Goal: Information Seeking & Learning: Learn about a topic

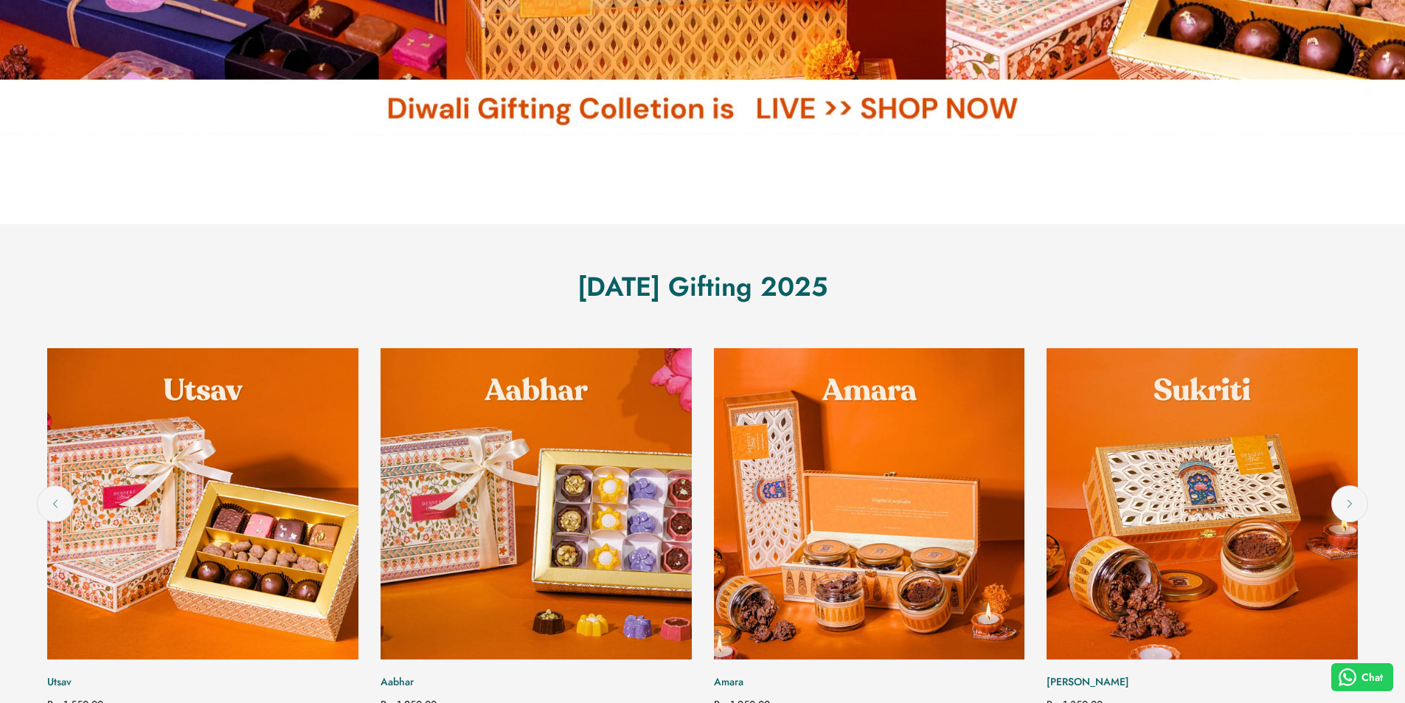
scroll to position [664, 0]
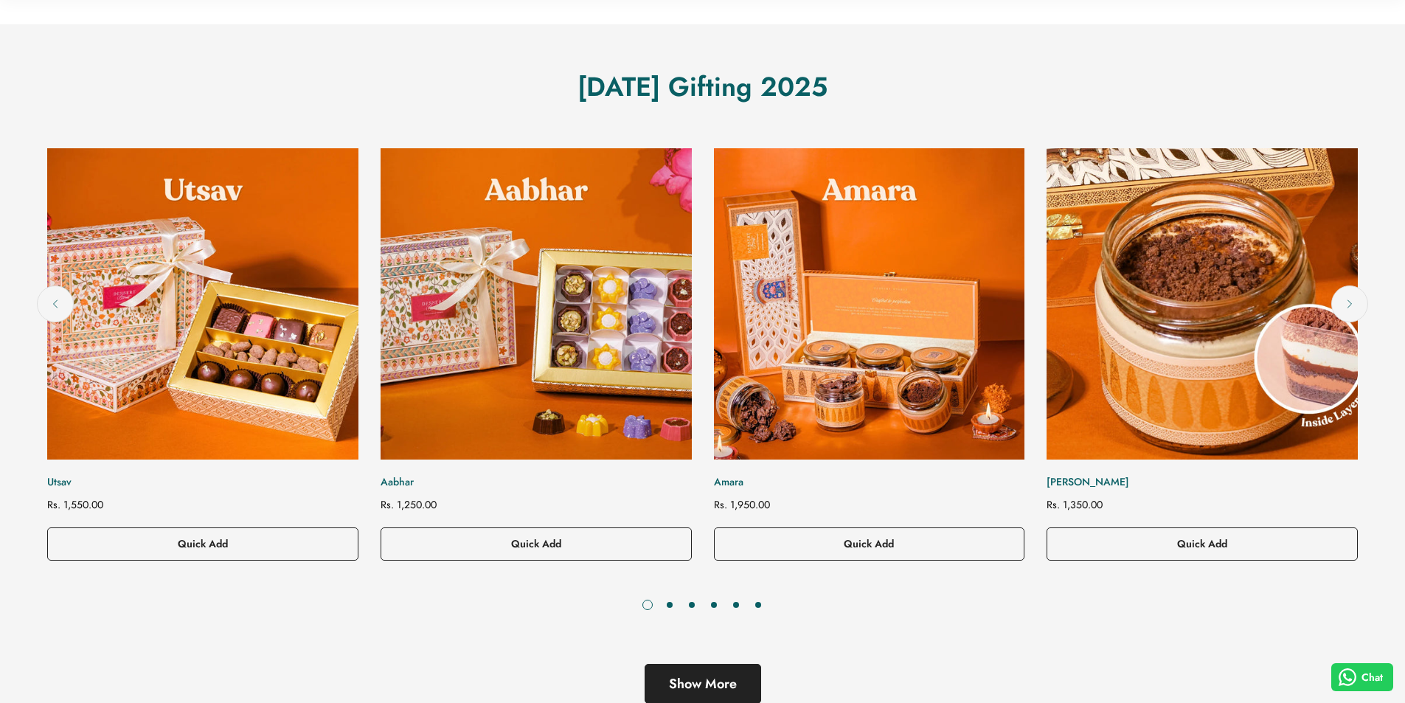
click at [1285, 351] on img "Sukriti" at bounding box center [1202, 304] width 342 height 342
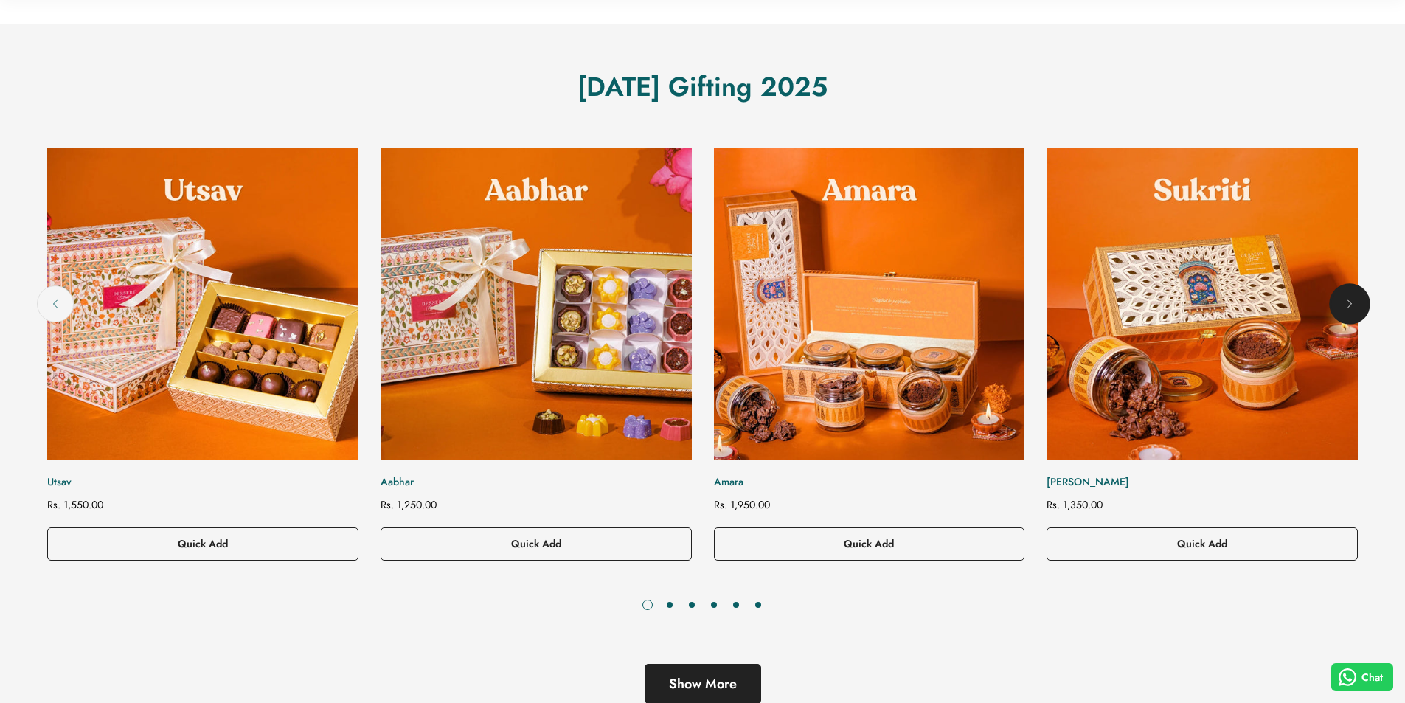
click at [1359, 298] on button "Next" at bounding box center [1349, 303] width 37 height 37
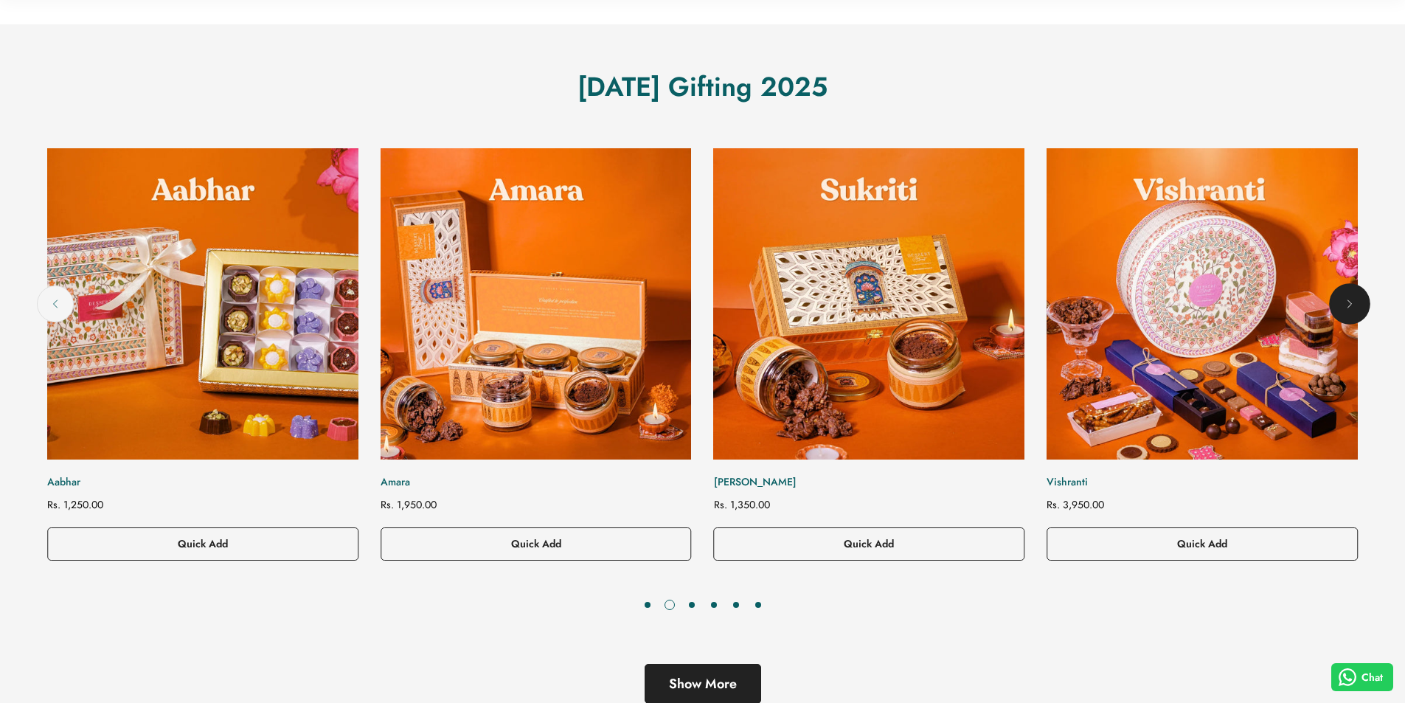
click at [1359, 298] on button "Next" at bounding box center [1349, 303] width 37 height 37
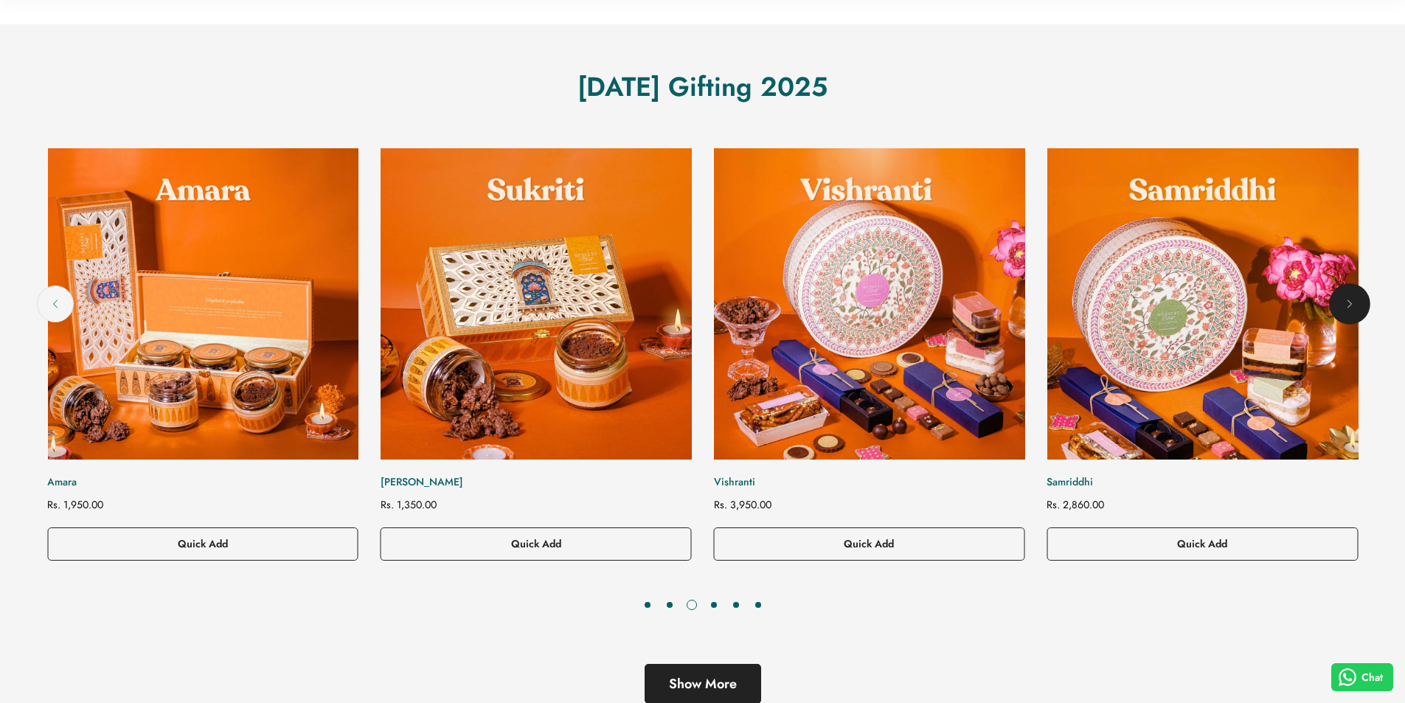
click at [1359, 298] on button "Next" at bounding box center [1349, 303] width 37 height 37
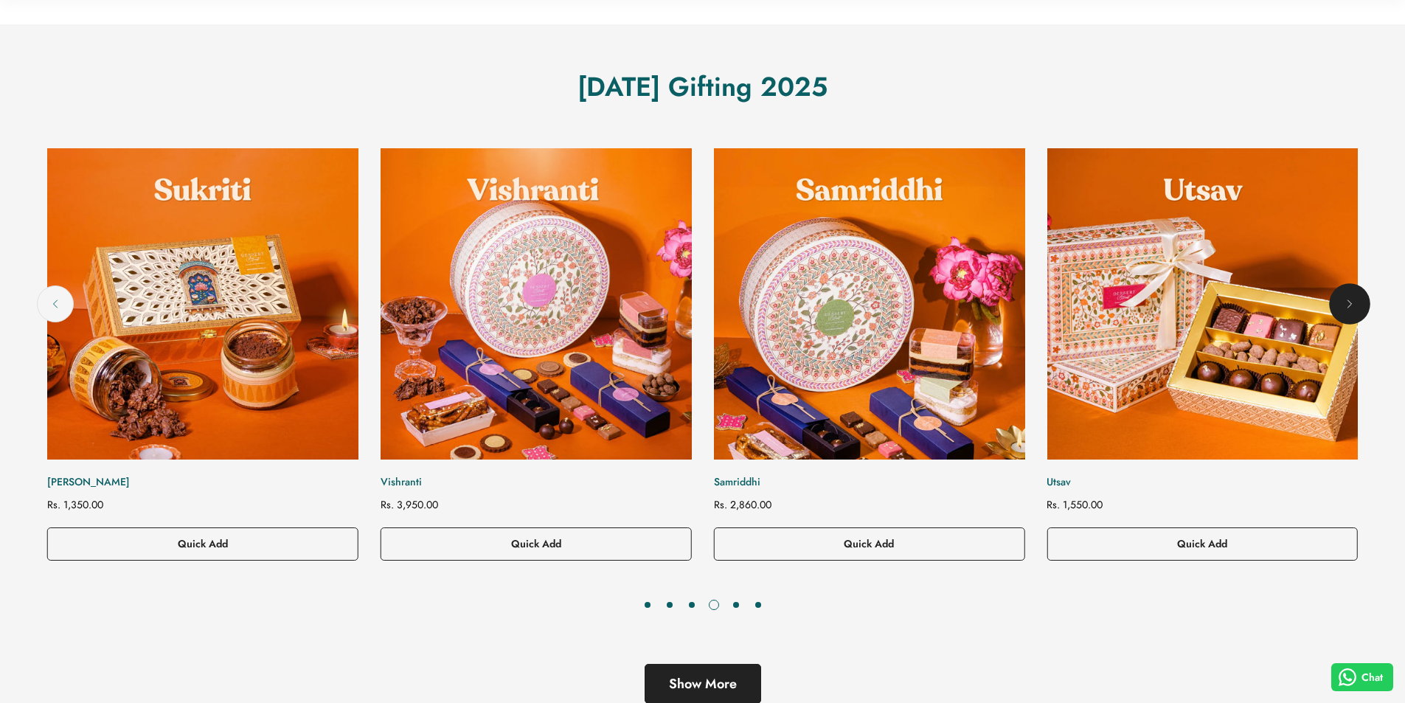
click at [1359, 298] on button "Next" at bounding box center [1349, 303] width 37 height 37
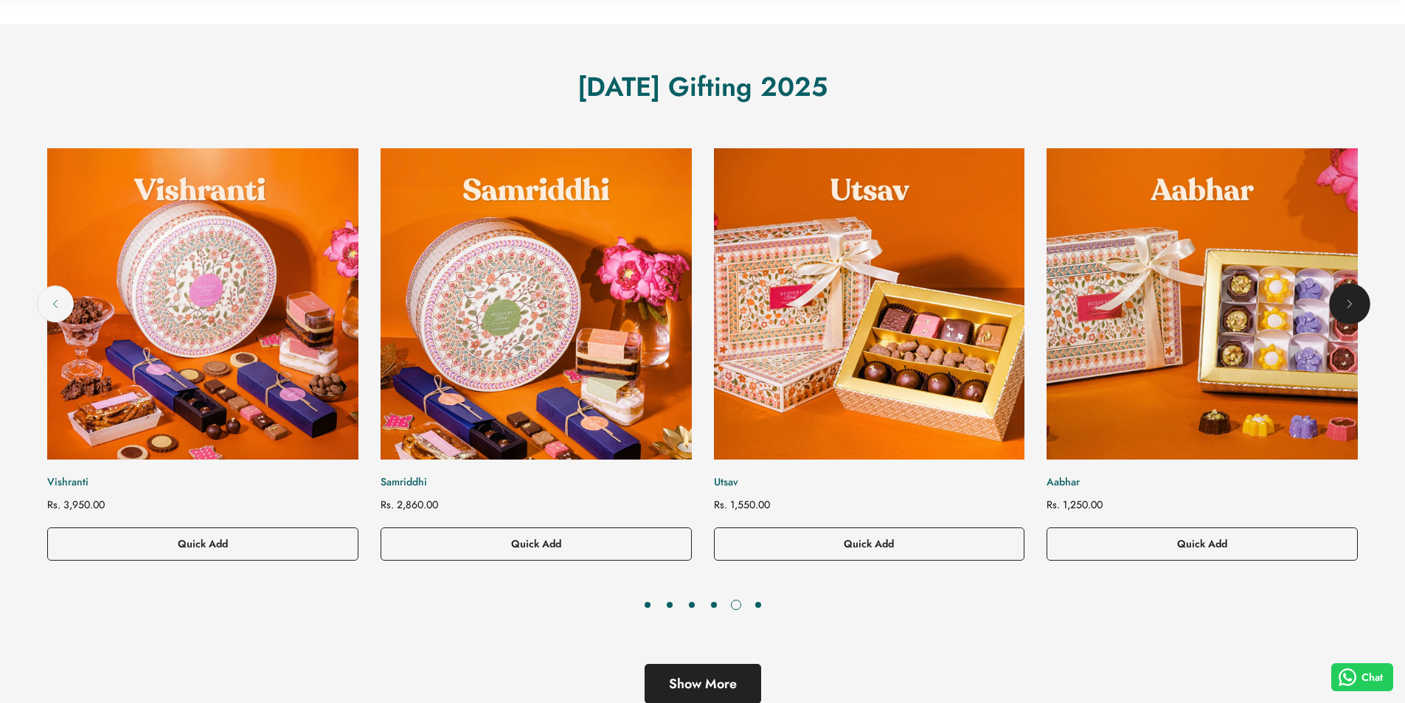
click at [1359, 298] on button "Next" at bounding box center [1349, 303] width 37 height 37
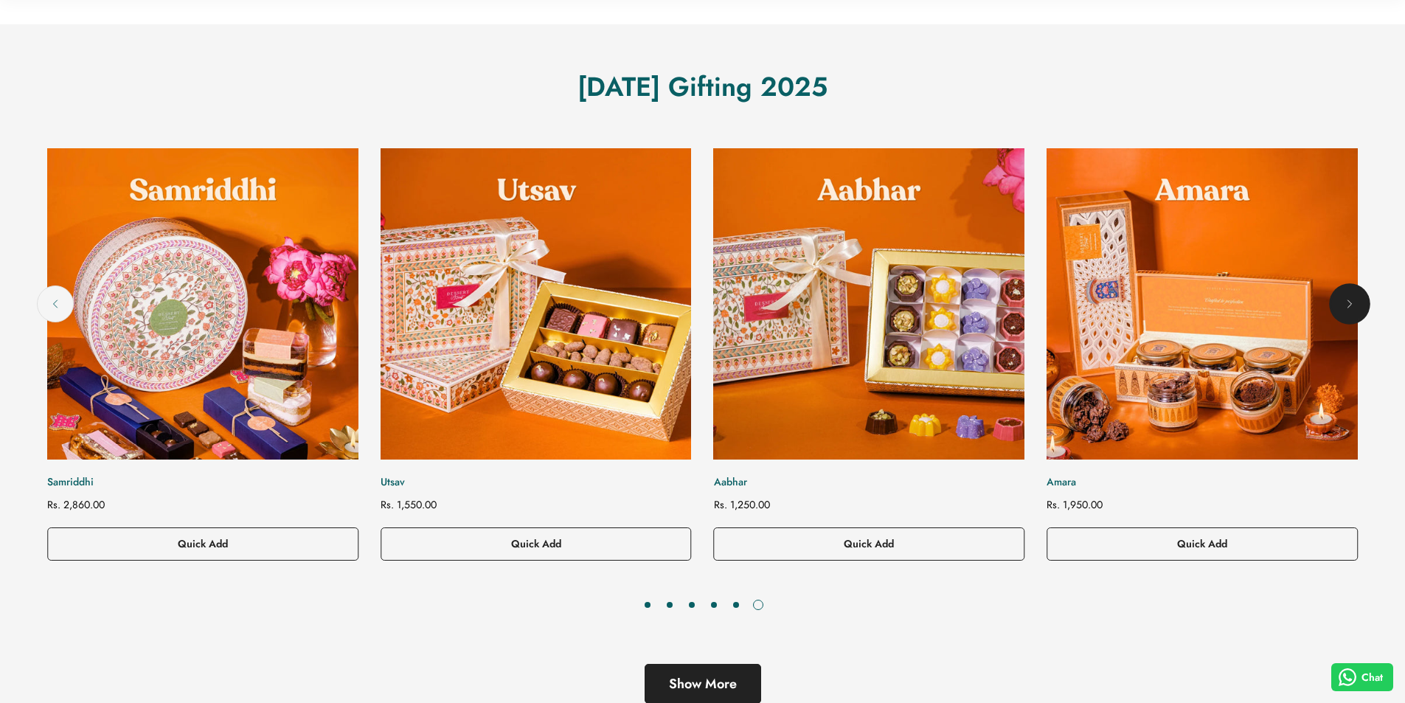
click at [1354, 302] on icon "Next" at bounding box center [1350, 304] width 15 height 15
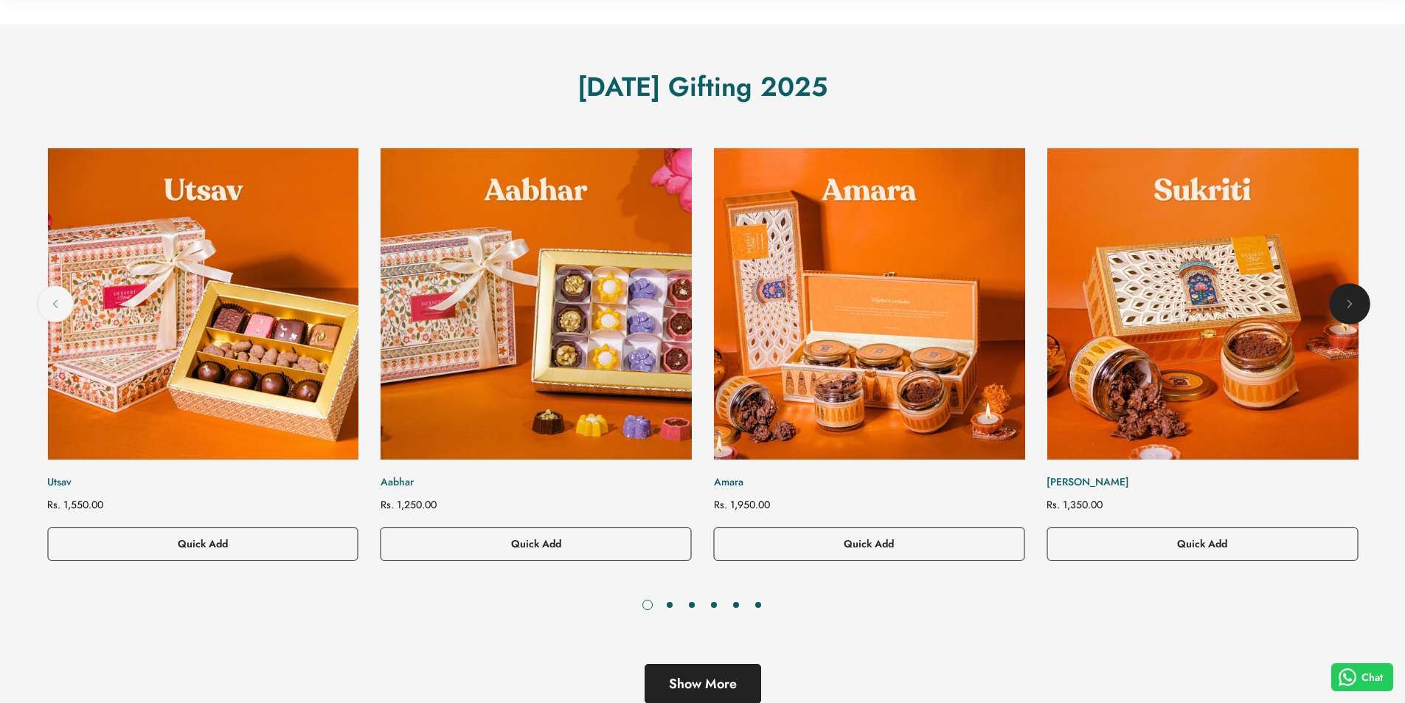
click at [1354, 302] on icon "Next" at bounding box center [1350, 304] width 15 height 15
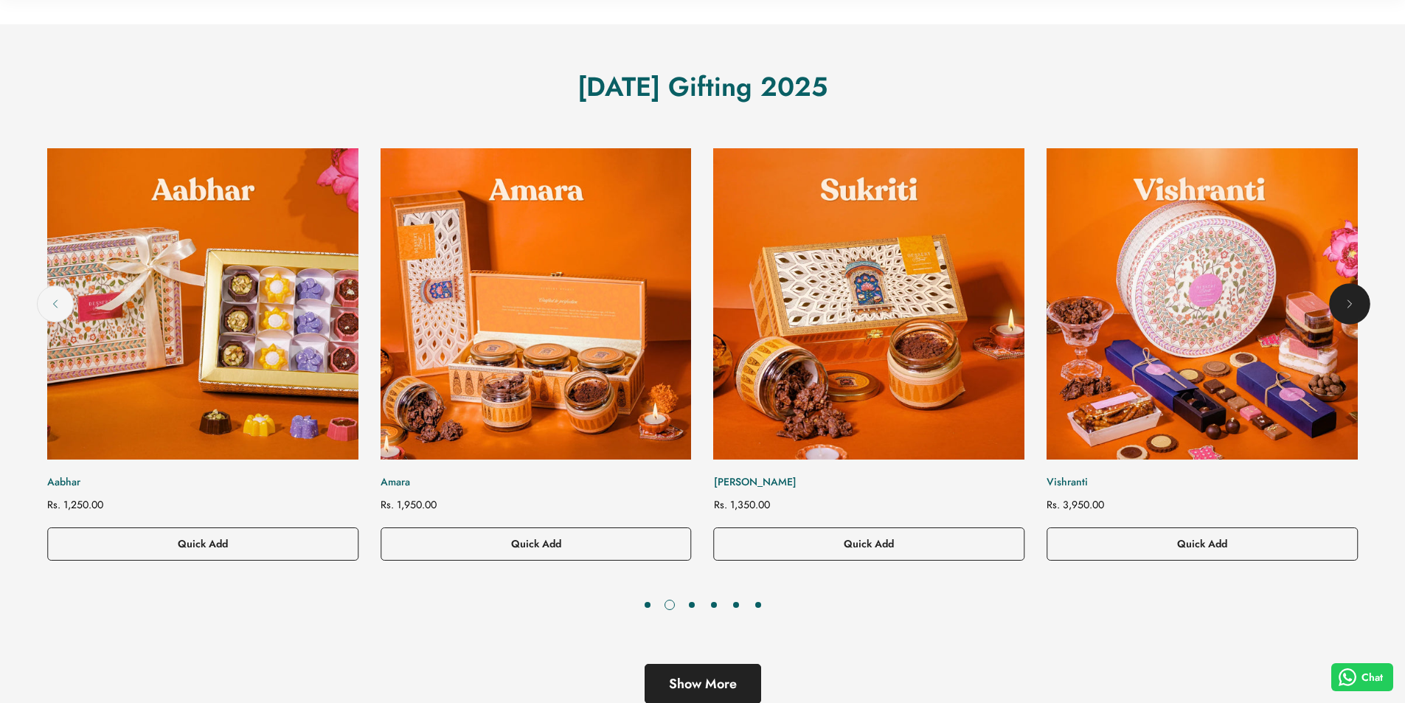
click at [1354, 302] on icon "Next" at bounding box center [1350, 304] width 15 height 15
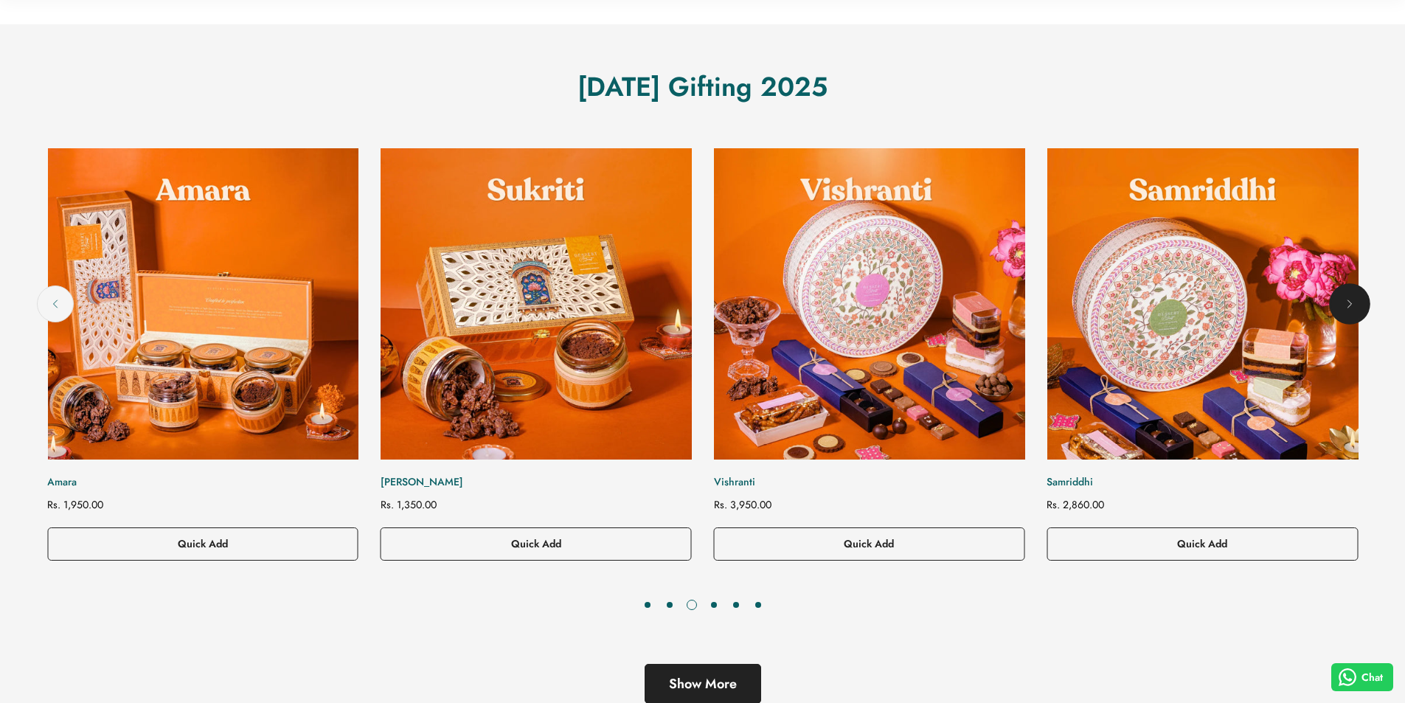
click at [1354, 302] on icon "Next" at bounding box center [1350, 304] width 15 height 15
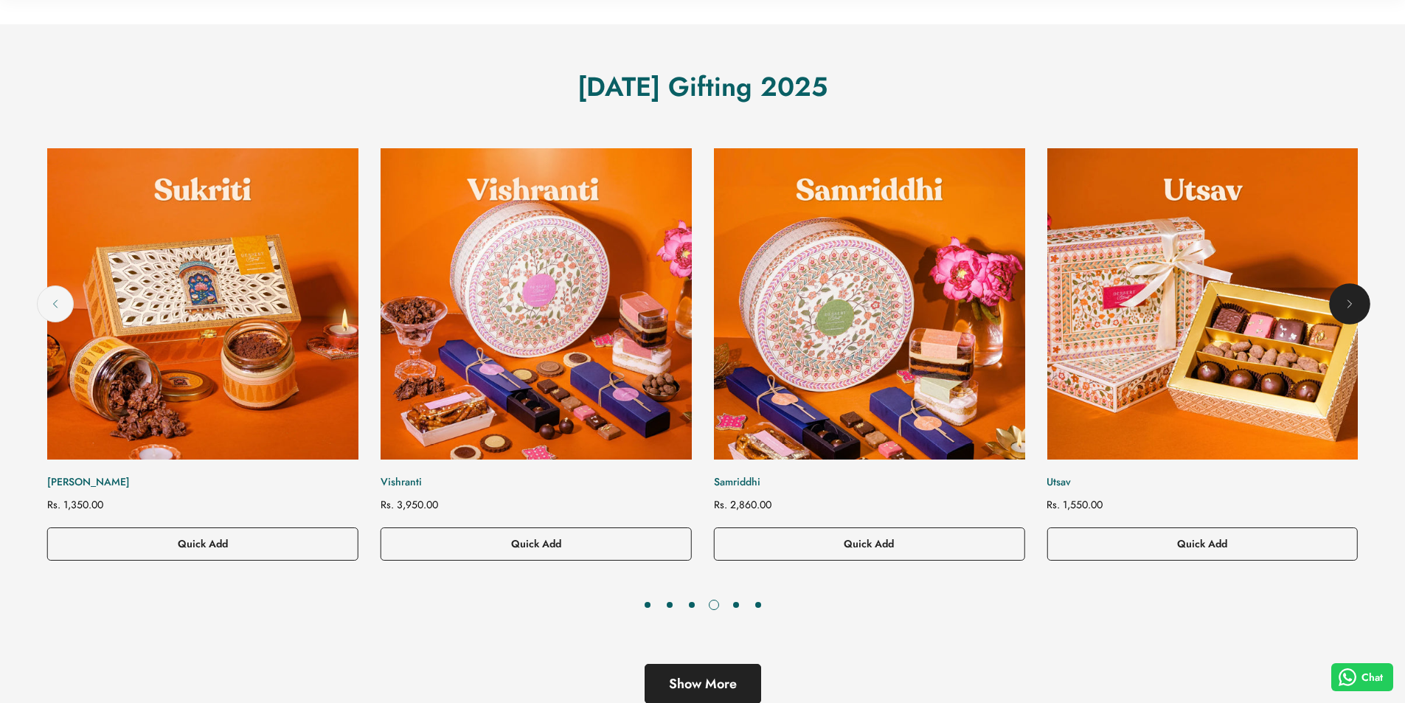
click at [1354, 302] on icon "Next" at bounding box center [1350, 304] width 15 height 15
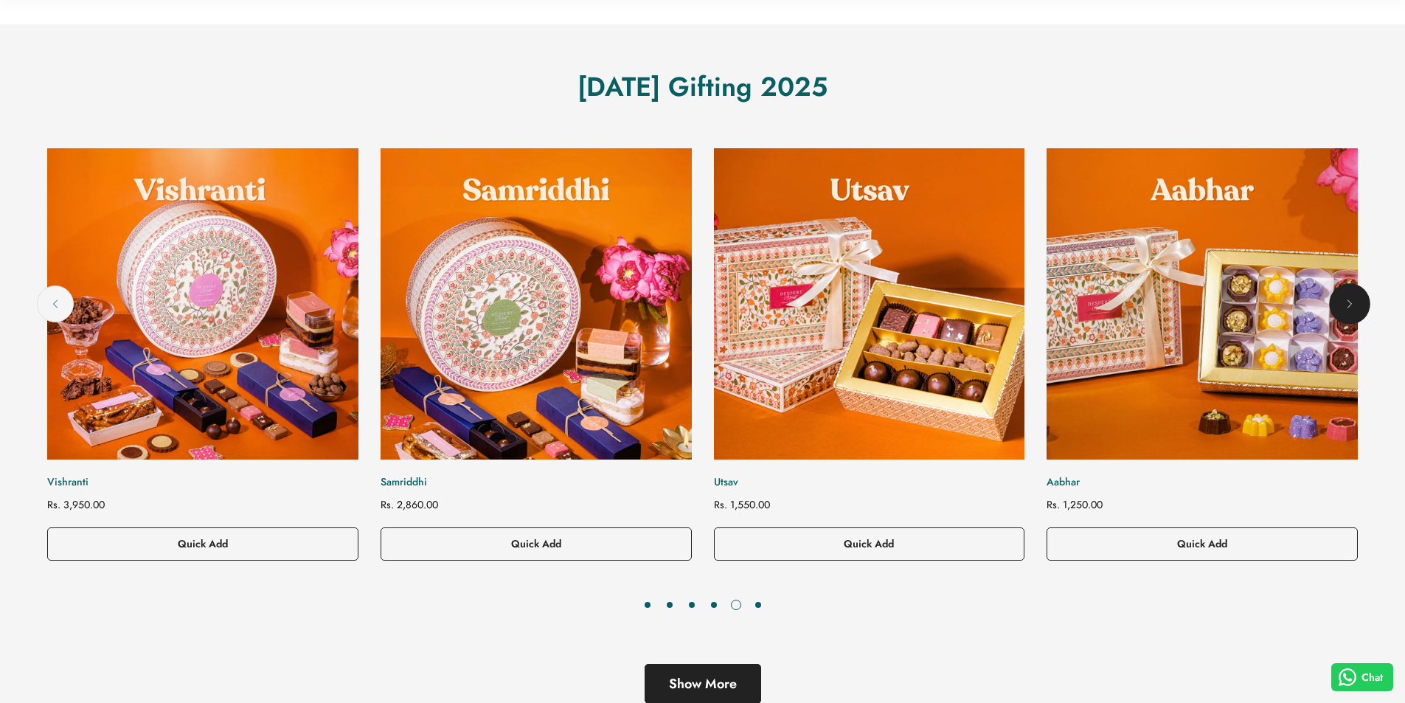
click at [1354, 302] on icon "Next" at bounding box center [1350, 304] width 15 height 15
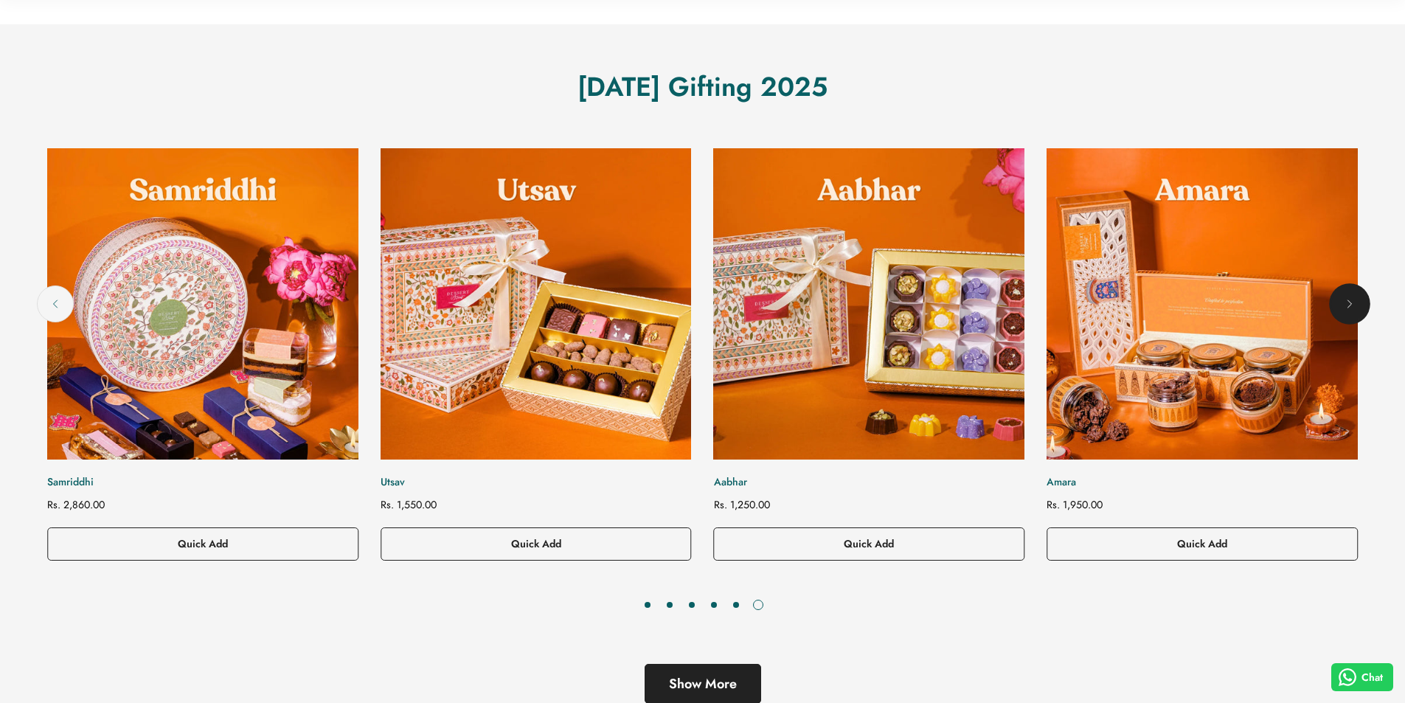
click at [1354, 302] on icon "Next" at bounding box center [1350, 304] width 15 height 15
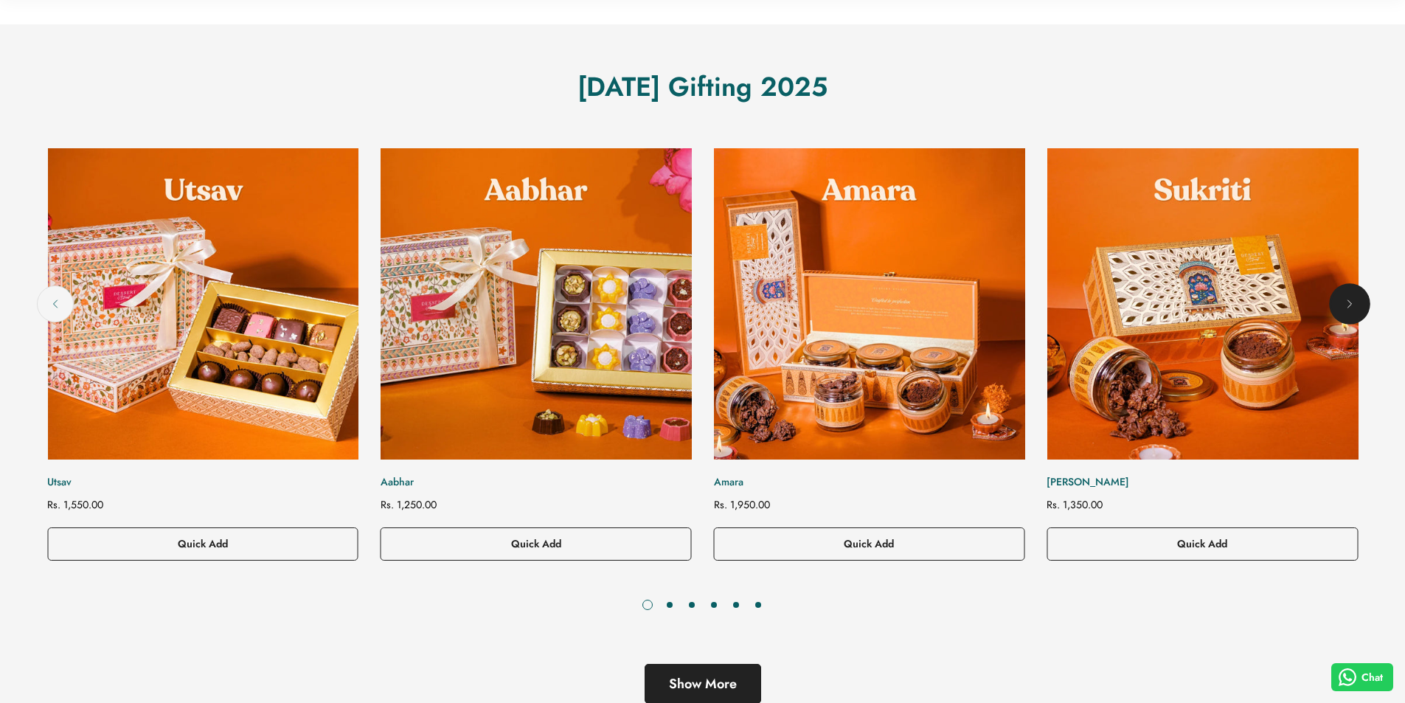
click at [1354, 302] on icon "Next" at bounding box center [1350, 304] width 15 height 15
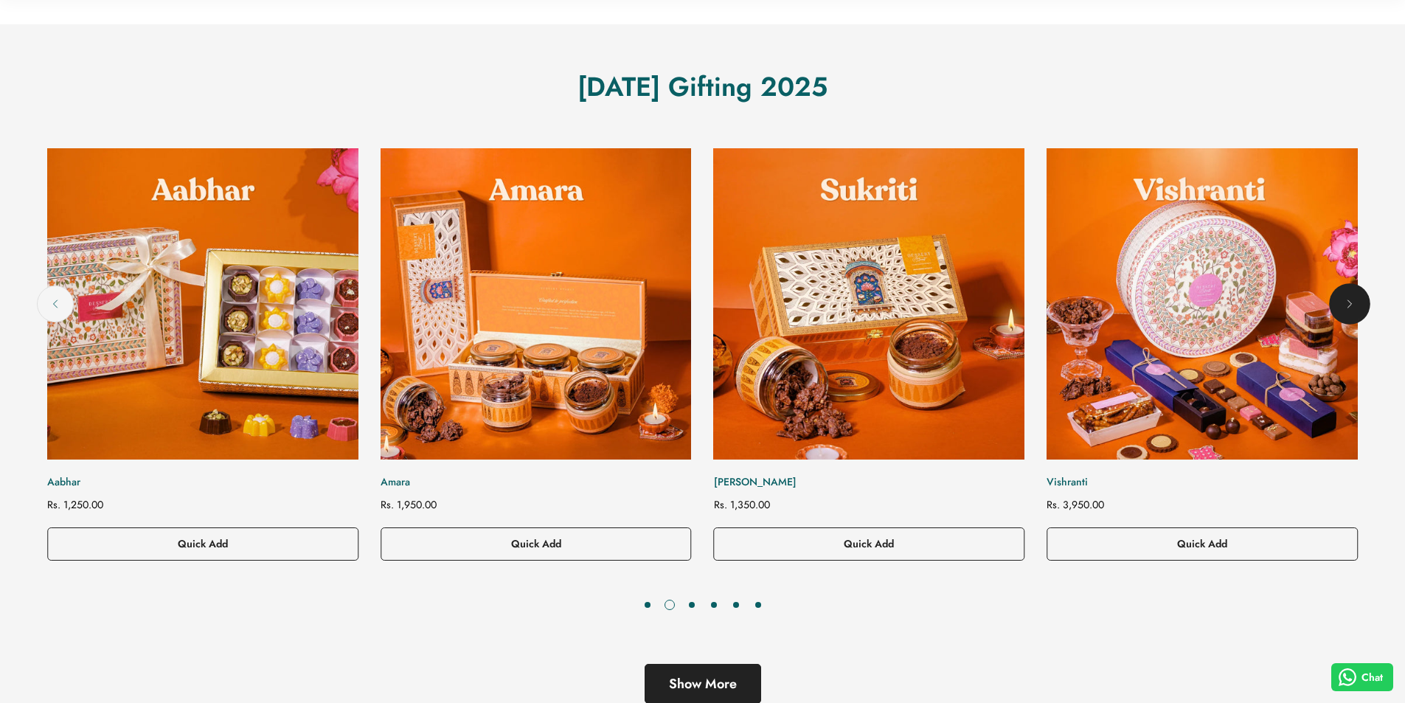
click at [1354, 302] on icon "Next" at bounding box center [1350, 304] width 15 height 15
click at [1354, 305] on icon "Next" at bounding box center [1350, 304] width 15 height 15
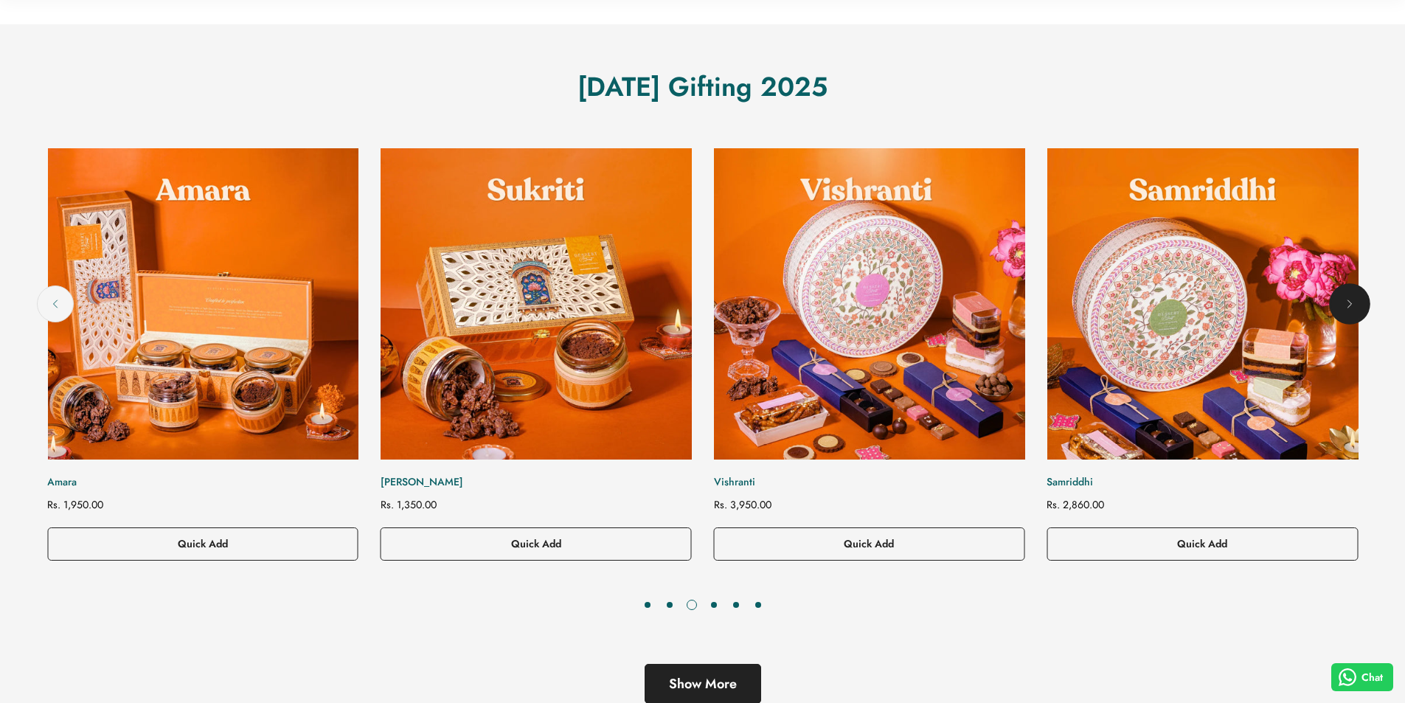
click at [1354, 305] on icon "Next" at bounding box center [1350, 304] width 15 height 15
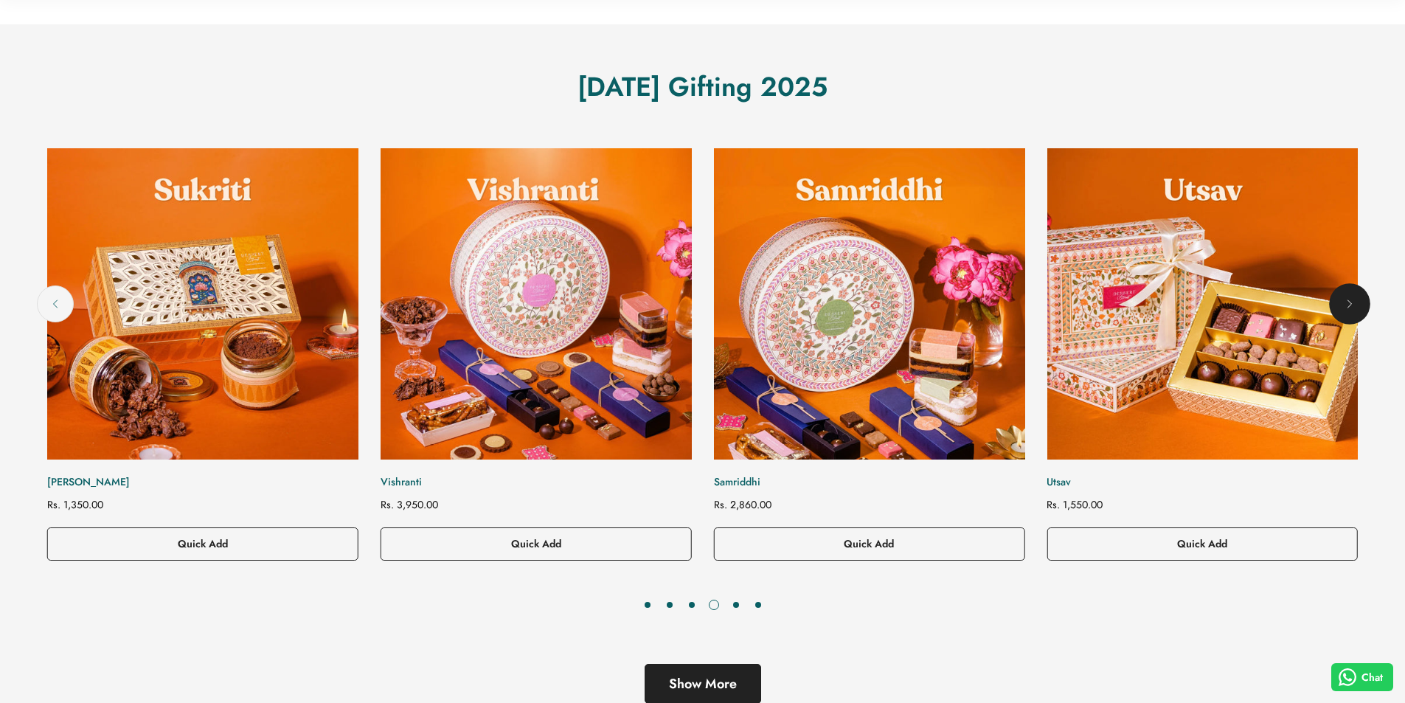
click at [1354, 305] on icon "Next" at bounding box center [1350, 304] width 15 height 15
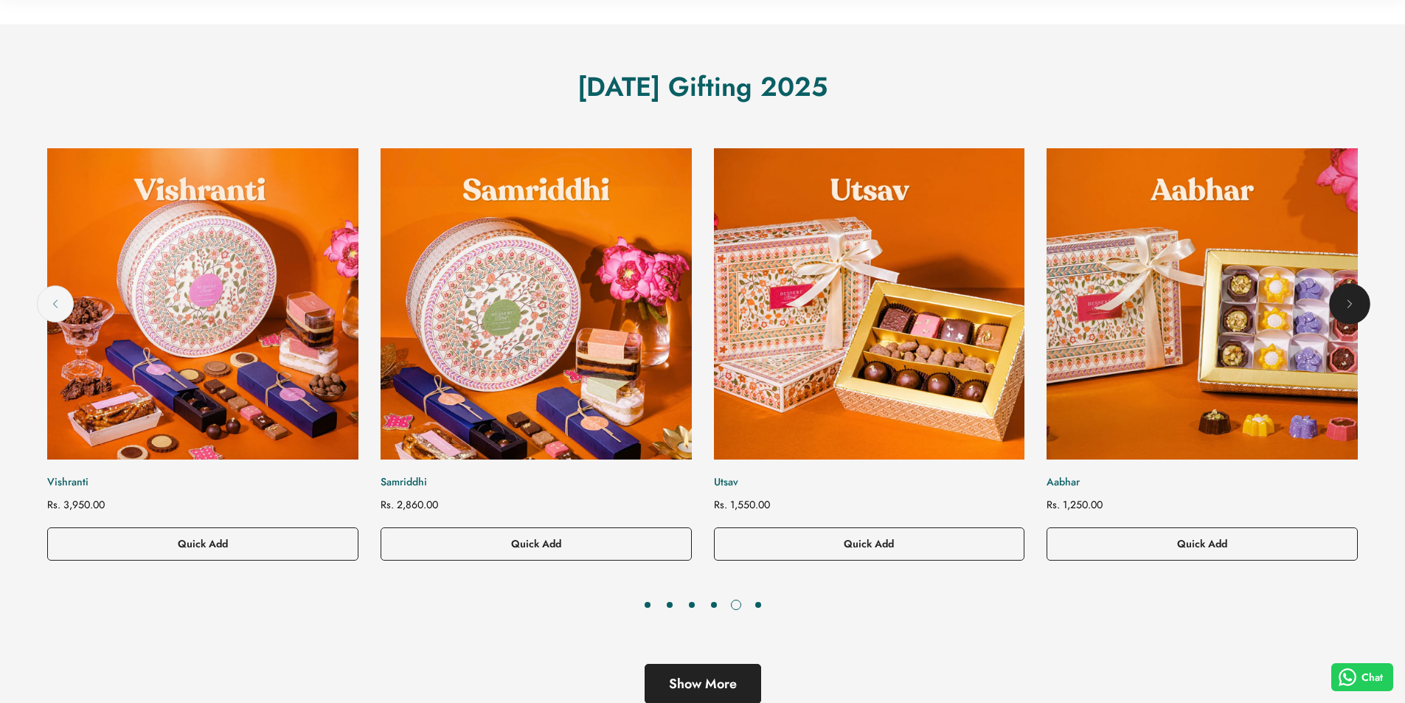
click at [1354, 305] on icon "Next" at bounding box center [1350, 304] width 15 height 15
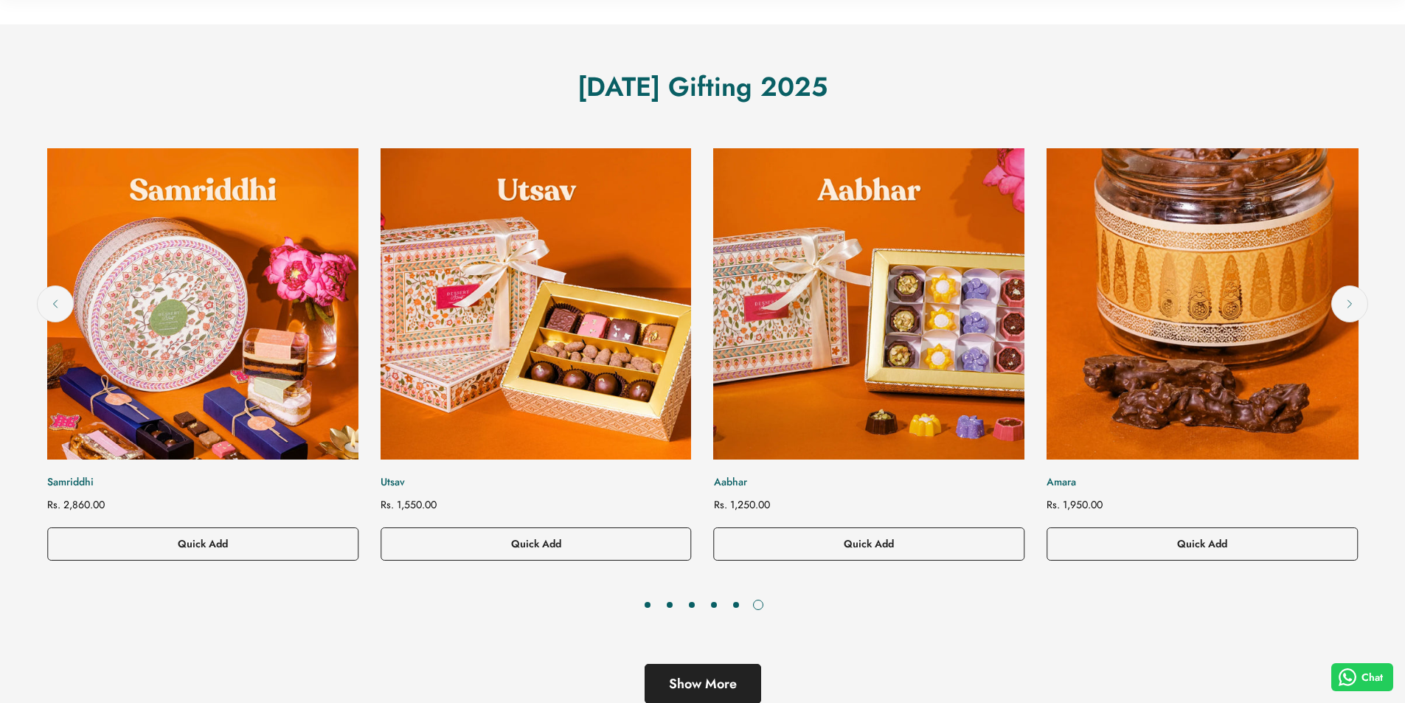
click at [1222, 374] on img "Amara" at bounding box center [1202, 304] width 342 height 342
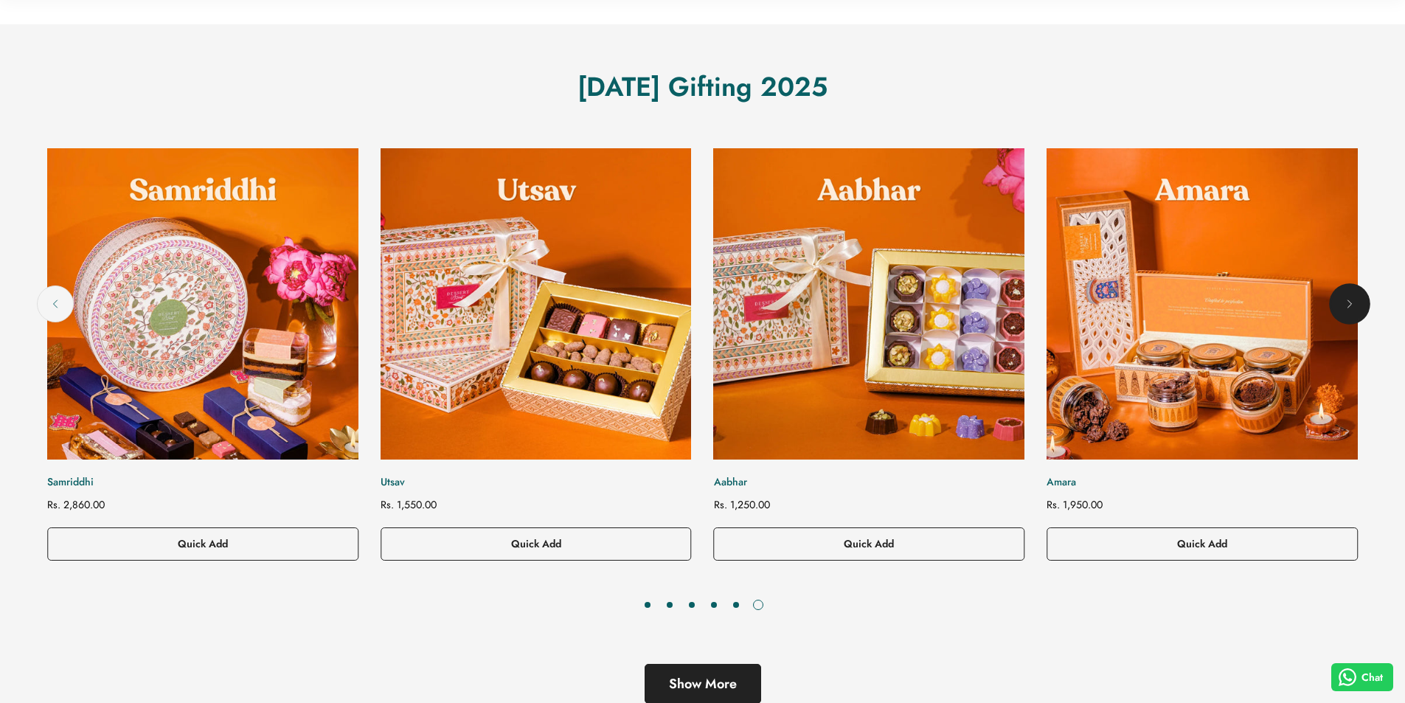
click at [1344, 300] on icon "Next" at bounding box center [1350, 304] width 15 height 15
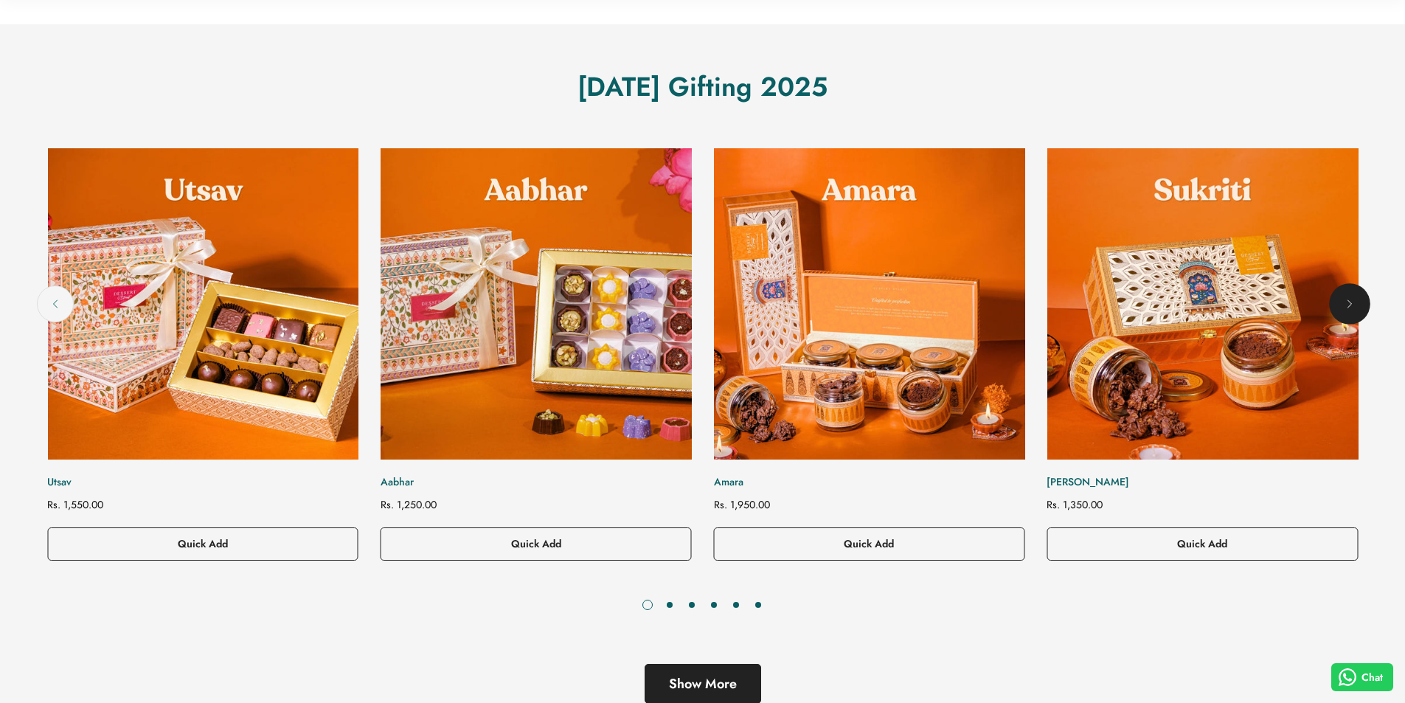
click at [1344, 300] on icon "Next" at bounding box center [1350, 304] width 15 height 15
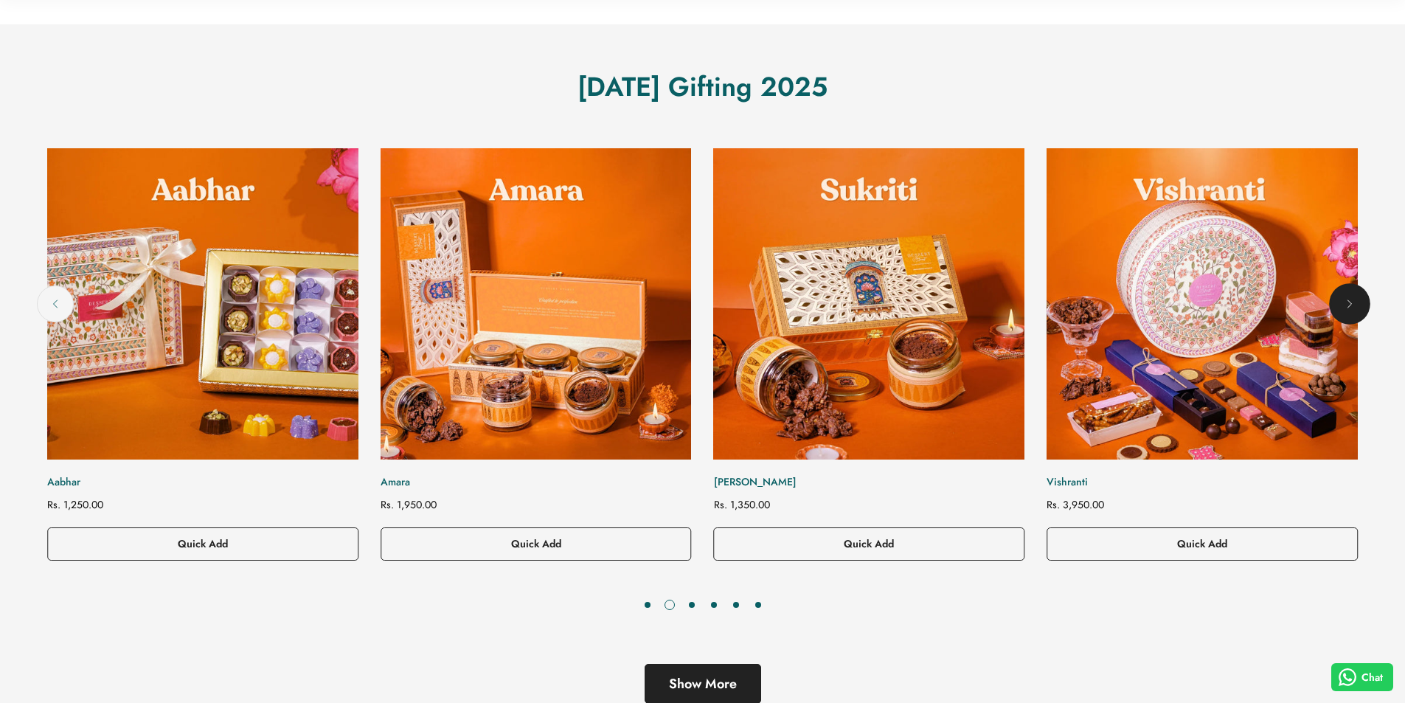
click at [1344, 300] on icon "Next" at bounding box center [1350, 304] width 15 height 15
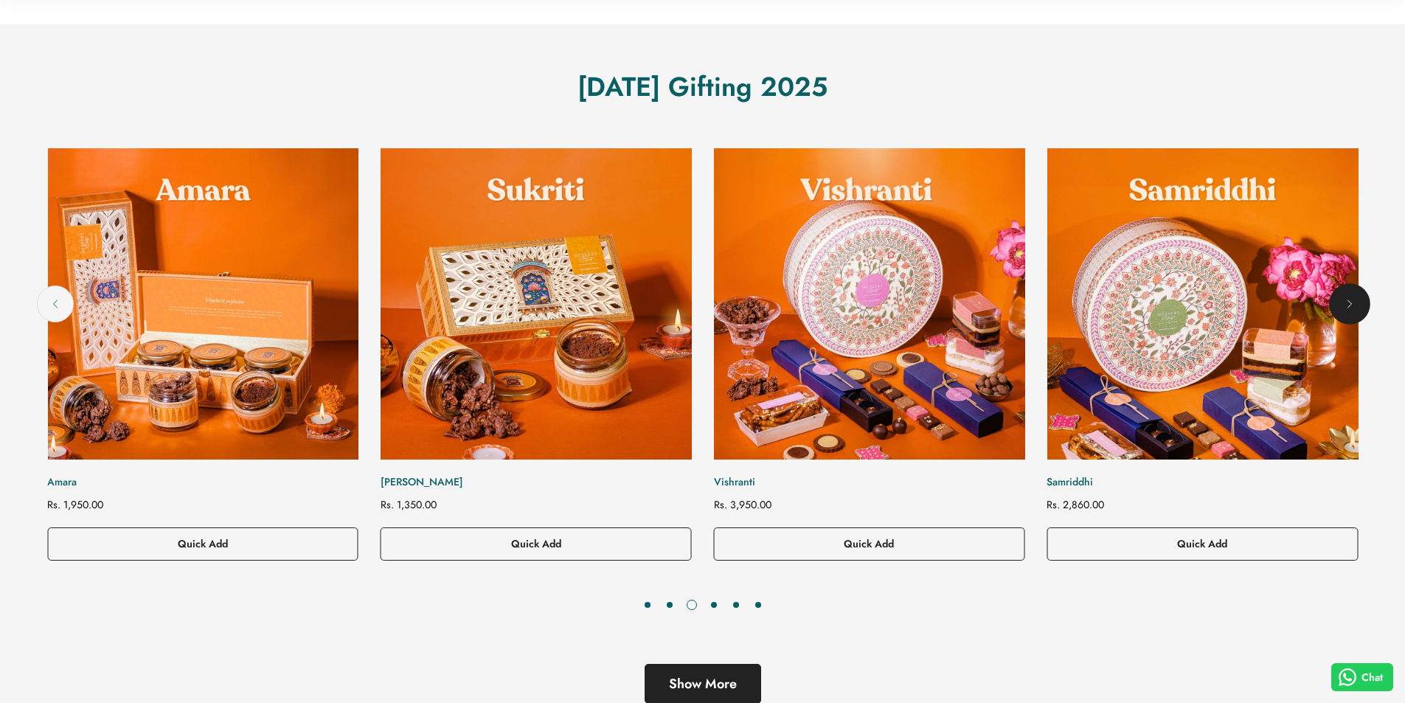
click at [1344, 300] on icon "Next" at bounding box center [1350, 304] width 15 height 15
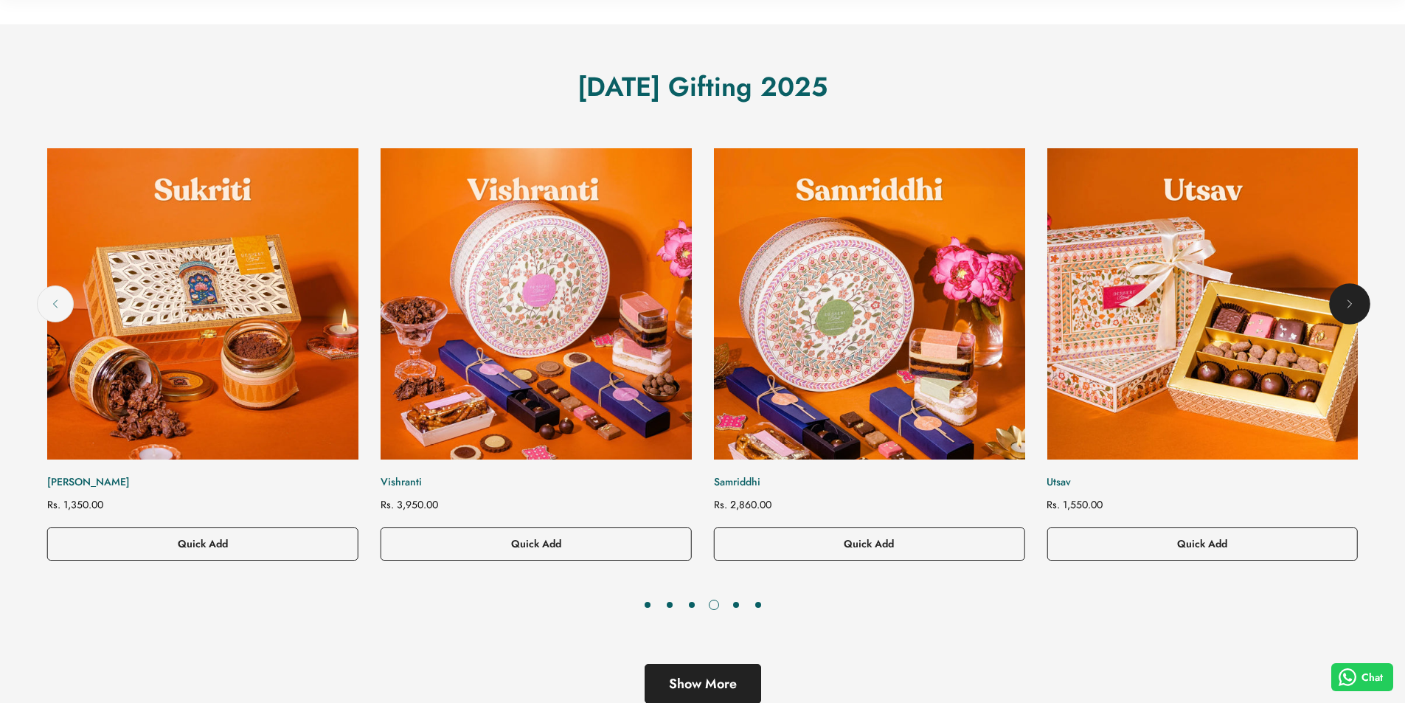
click at [1344, 300] on icon "Next" at bounding box center [1350, 304] width 15 height 15
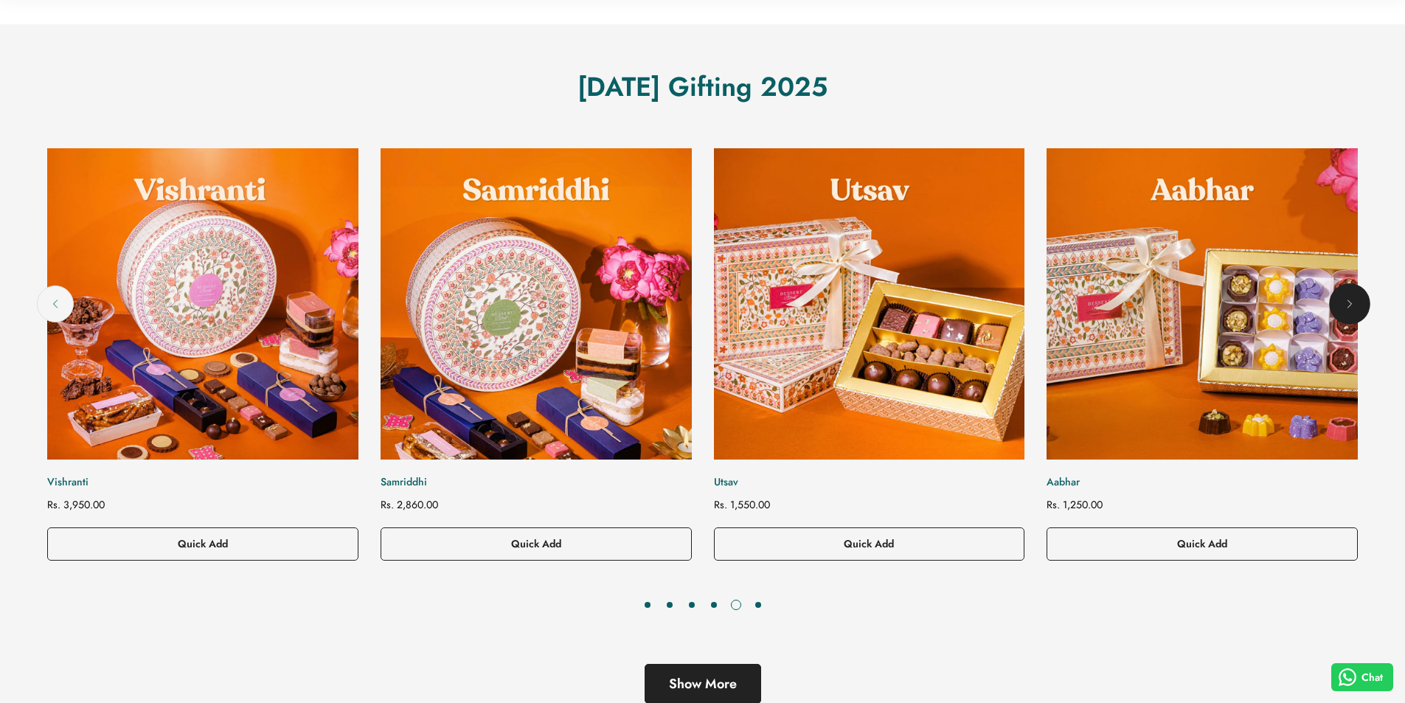
click at [1344, 300] on icon "Next" at bounding box center [1350, 304] width 15 height 15
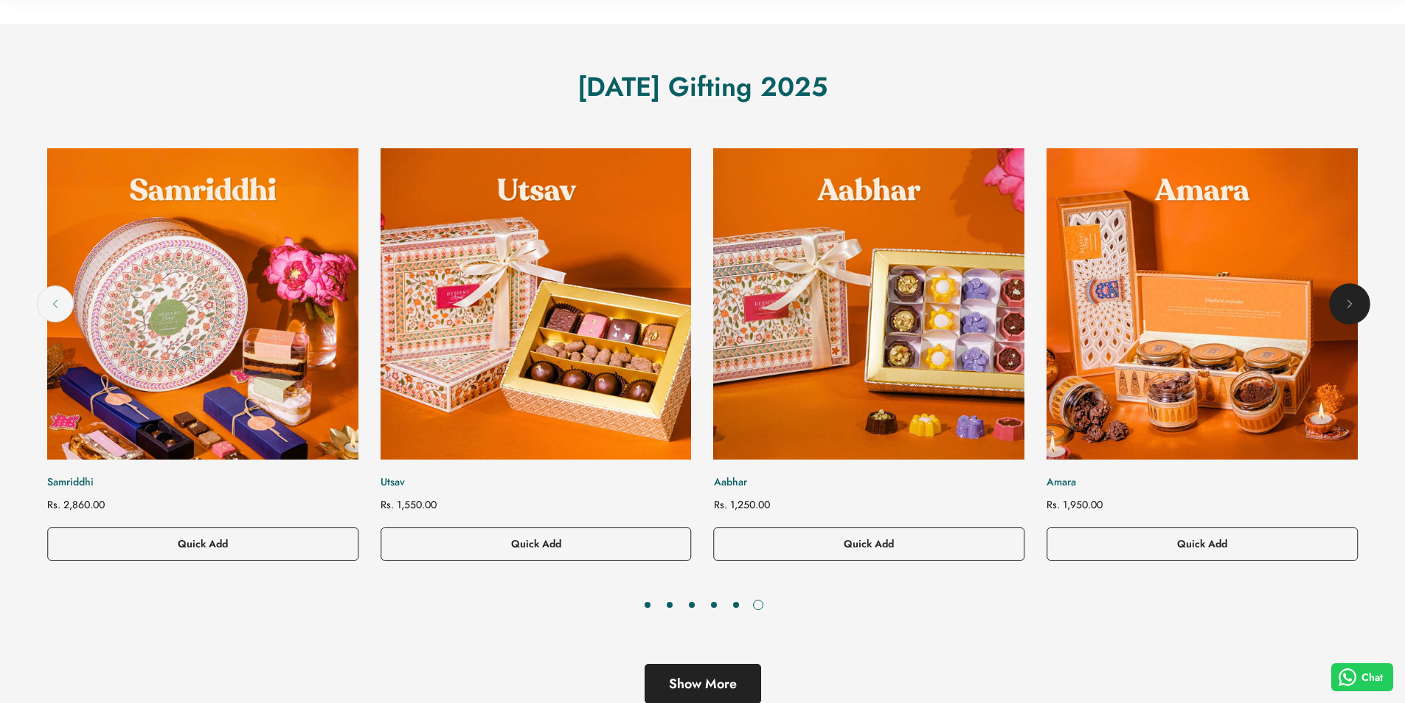
click at [1344, 300] on icon "Next" at bounding box center [1350, 304] width 15 height 15
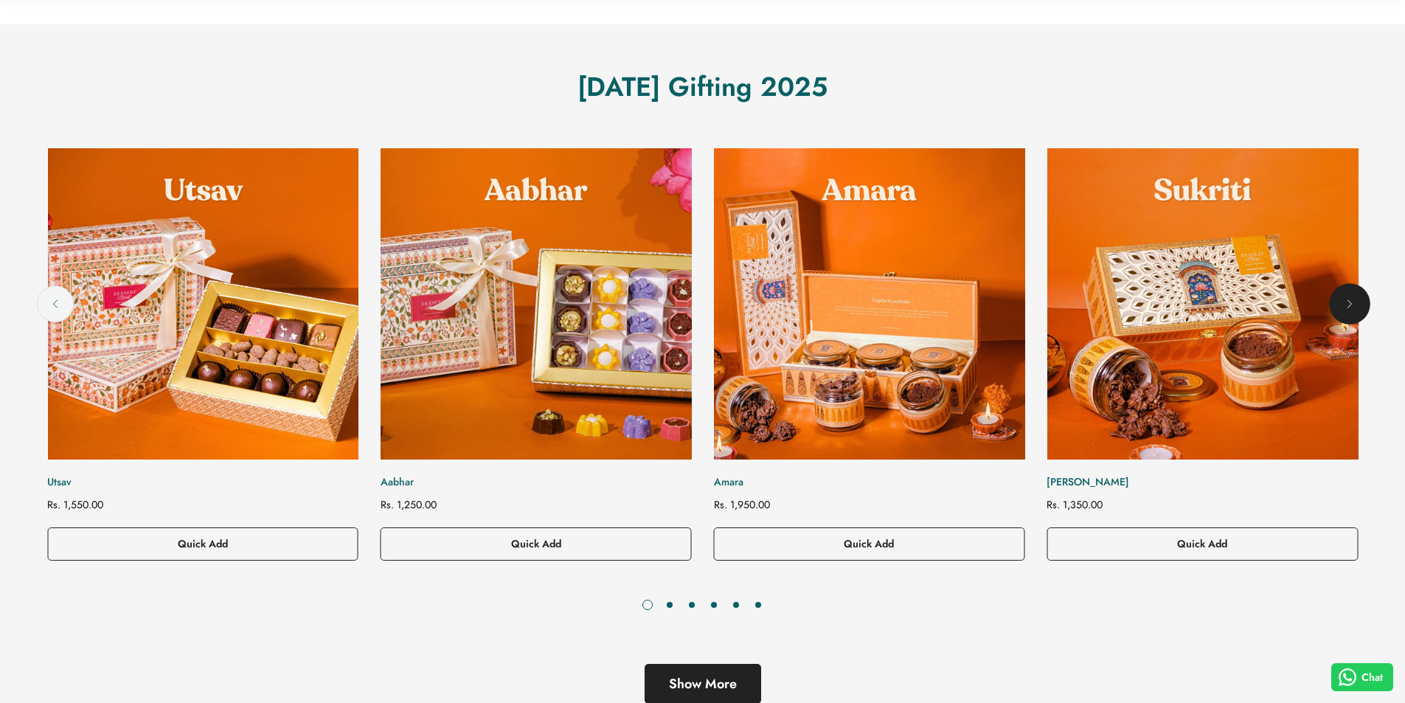
click at [1344, 300] on icon "Next" at bounding box center [1350, 304] width 15 height 15
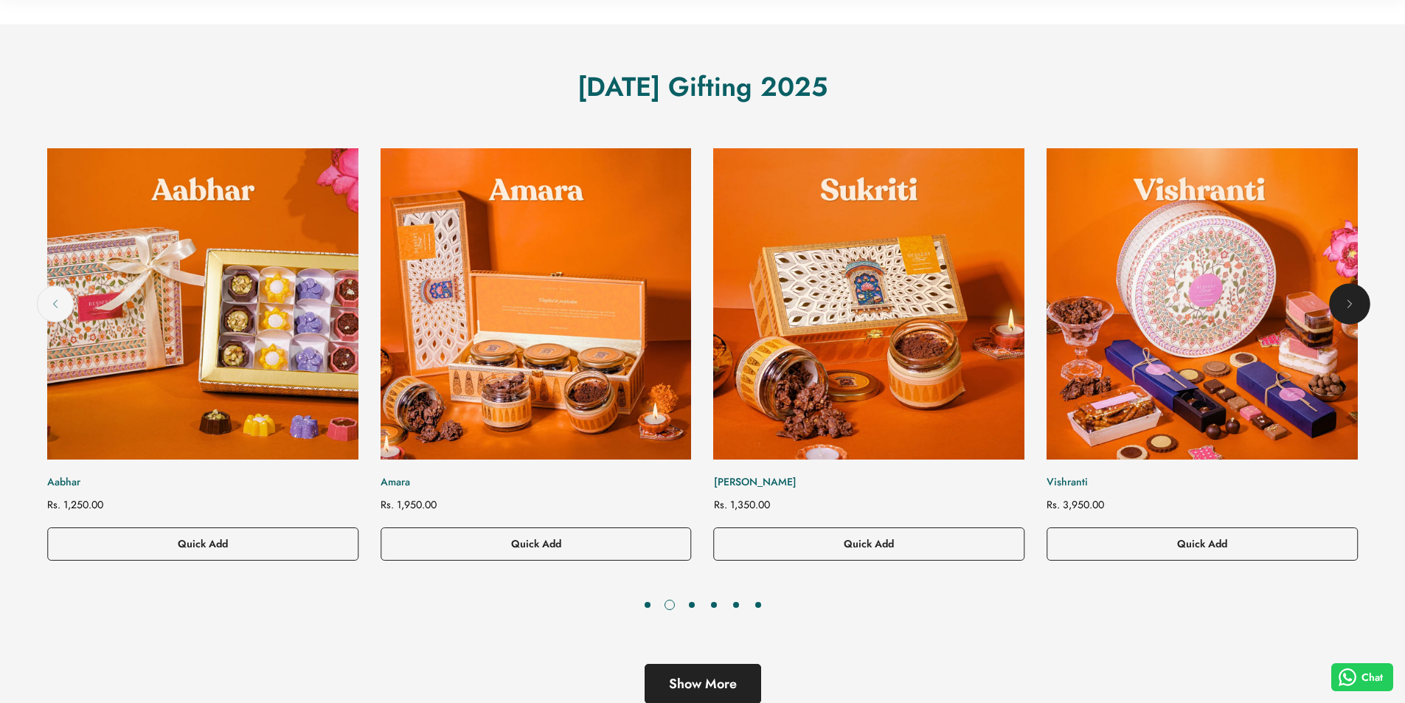
click at [1346, 300] on icon "Next" at bounding box center [1350, 304] width 15 height 15
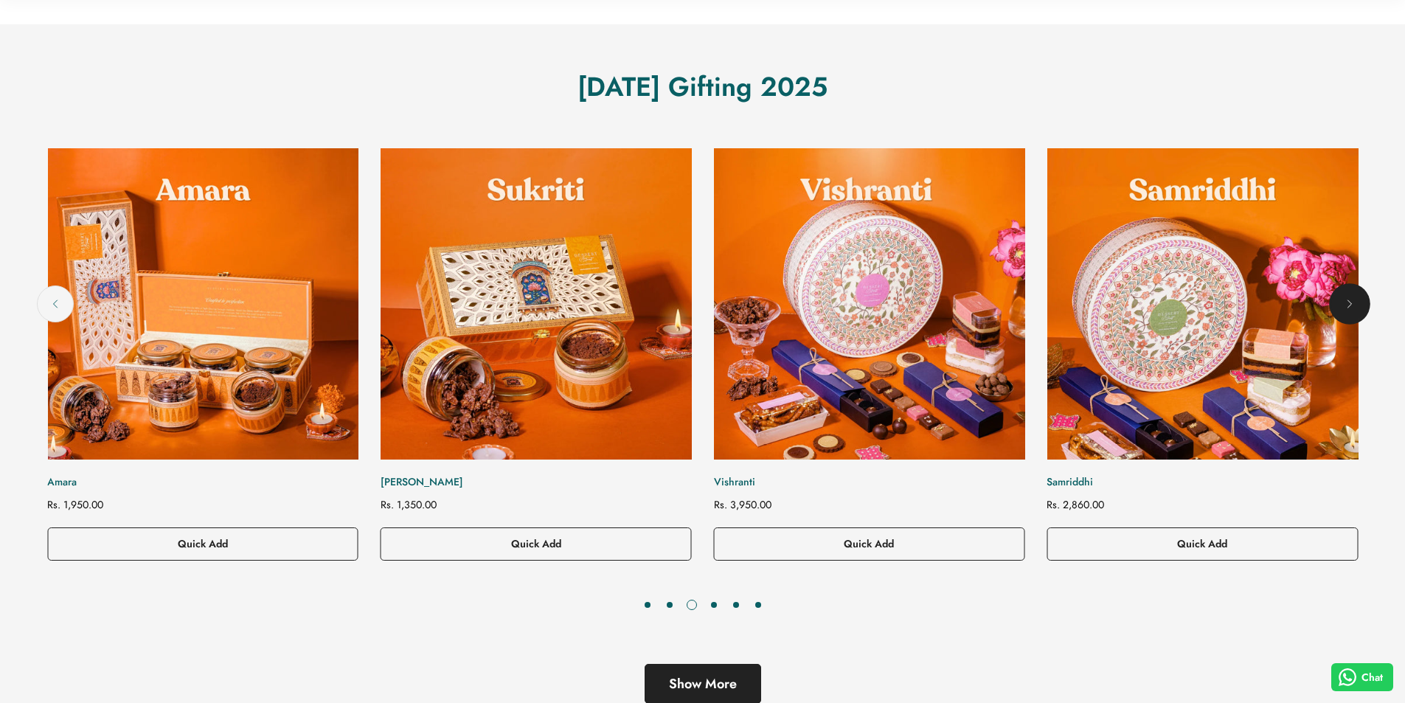
click at [1346, 300] on icon "Next" at bounding box center [1350, 304] width 15 height 15
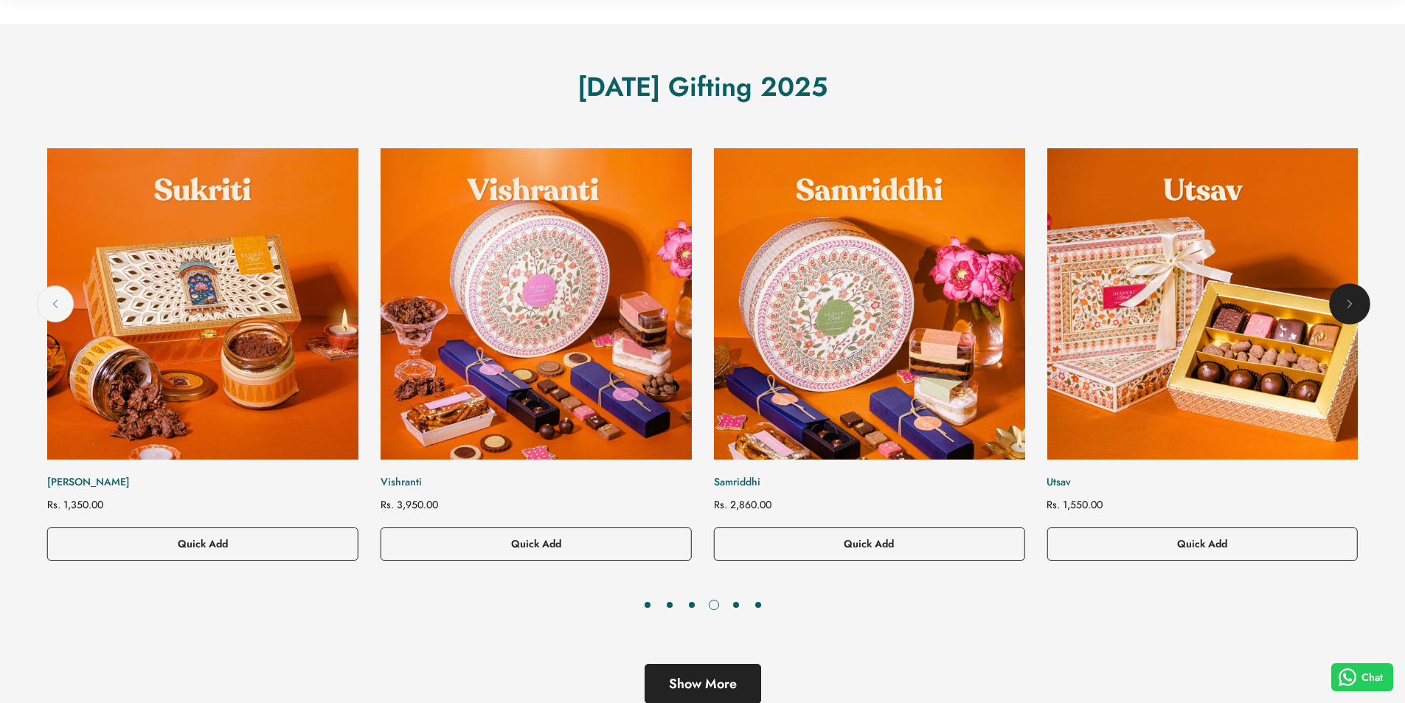
click at [1346, 300] on icon "Next" at bounding box center [1350, 304] width 15 height 15
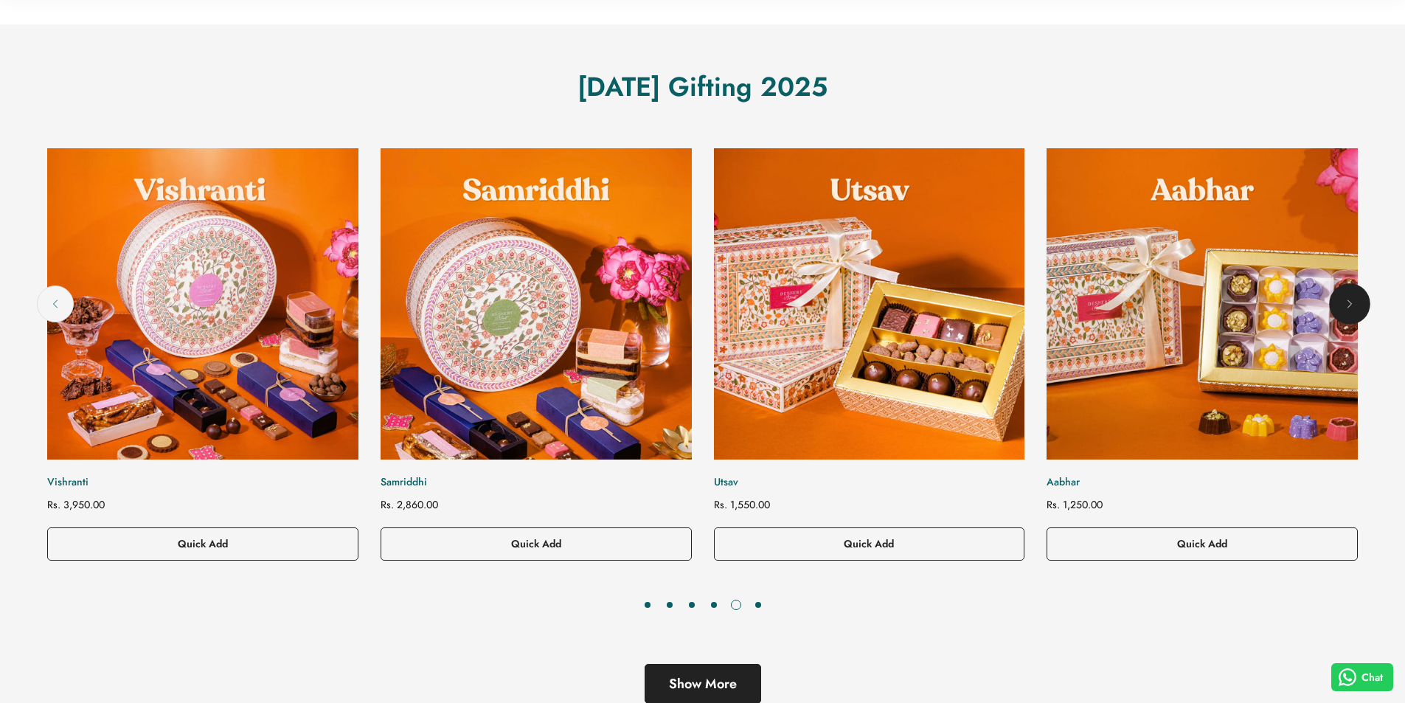
click at [1346, 300] on icon "Next" at bounding box center [1350, 304] width 15 height 15
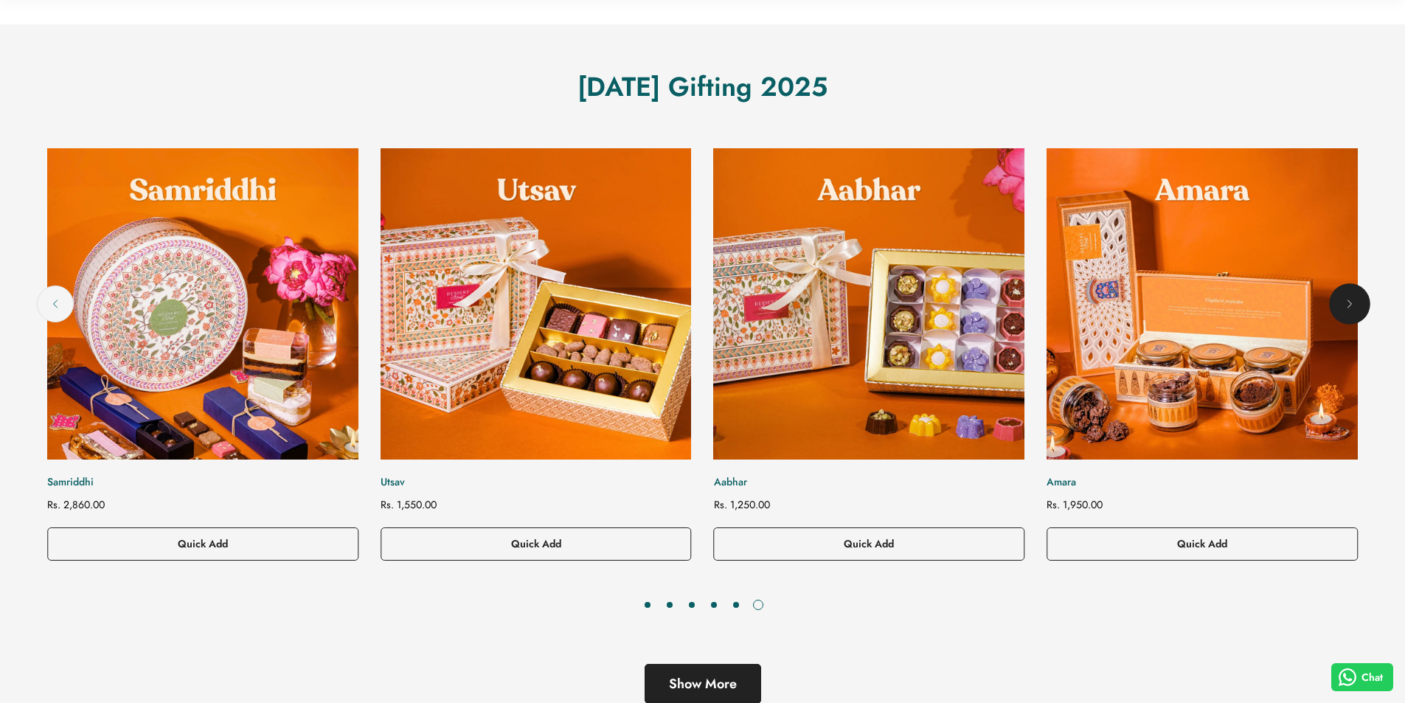
click at [1346, 300] on icon "Next" at bounding box center [1350, 304] width 15 height 15
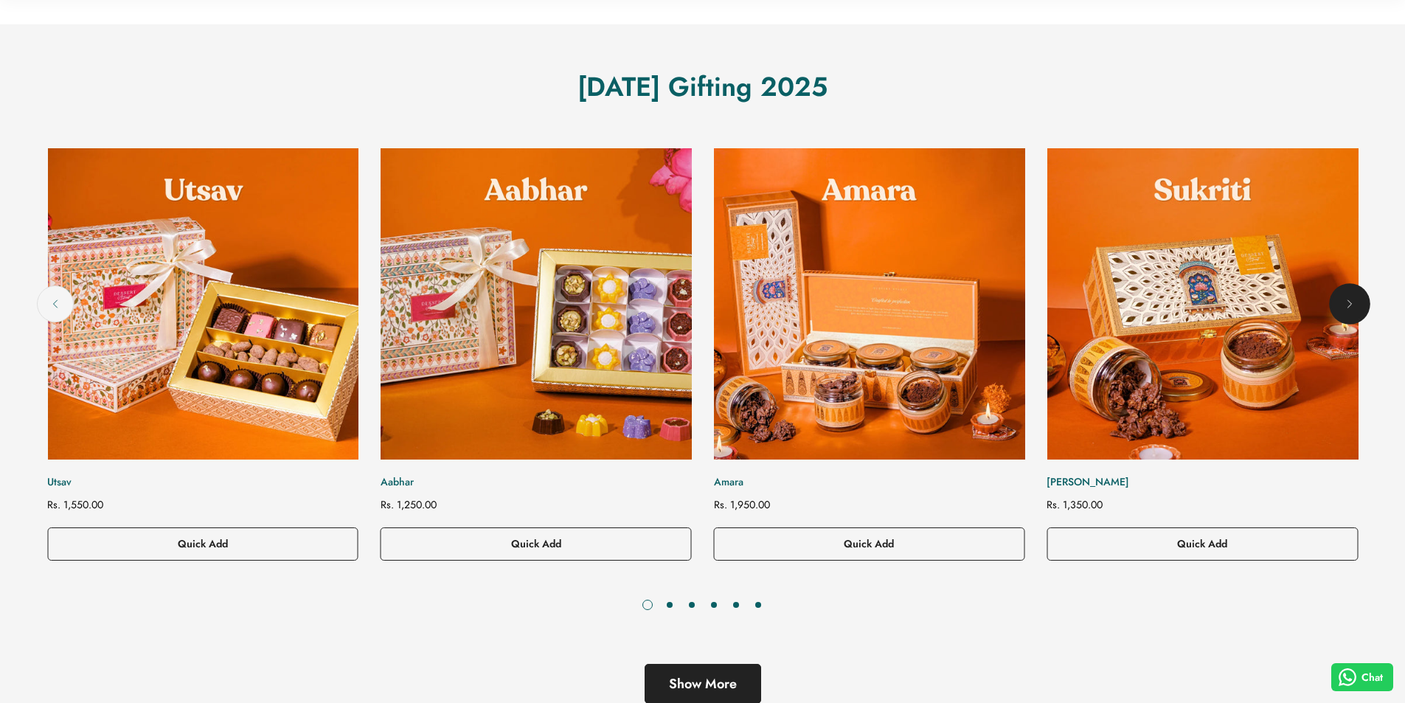
click at [1346, 300] on icon "Next" at bounding box center [1350, 304] width 15 height 15
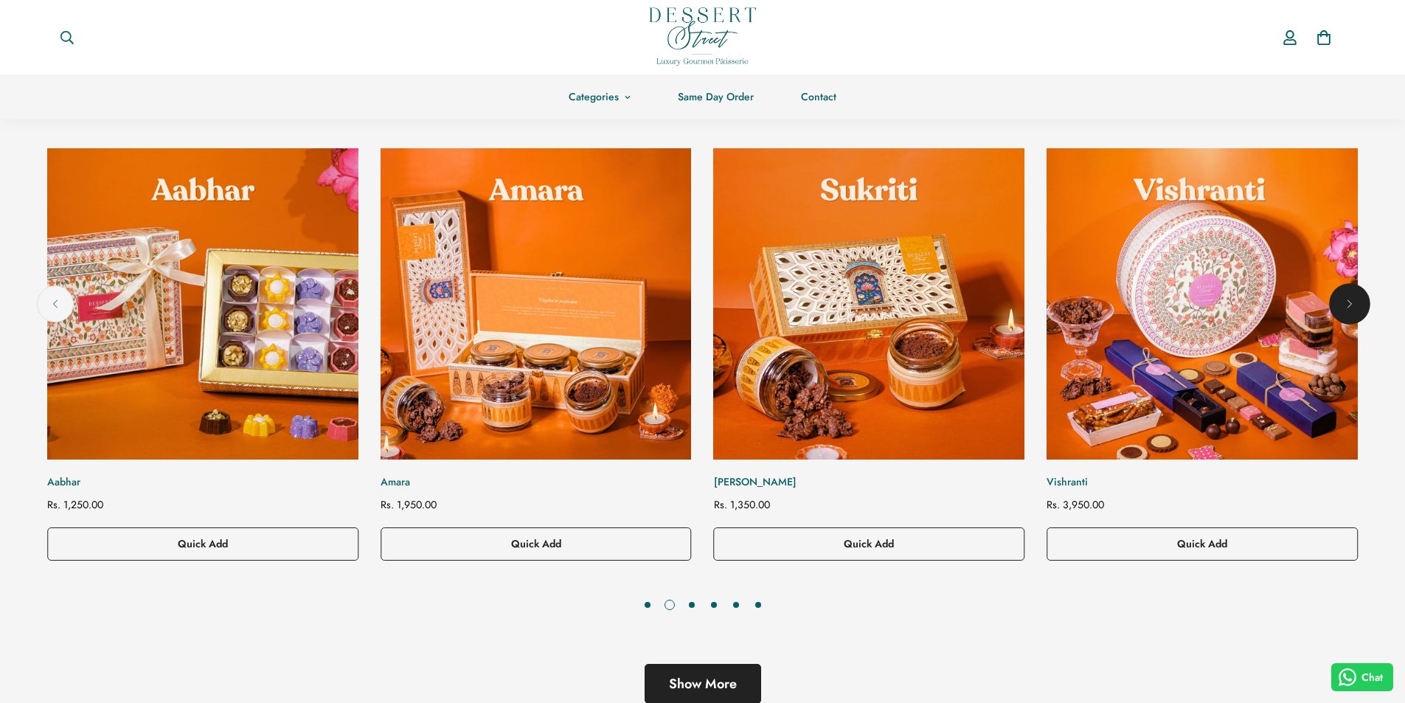
click at [1362, 306] on button "Next" at bounding box center [1349, 303] width 37 height 37
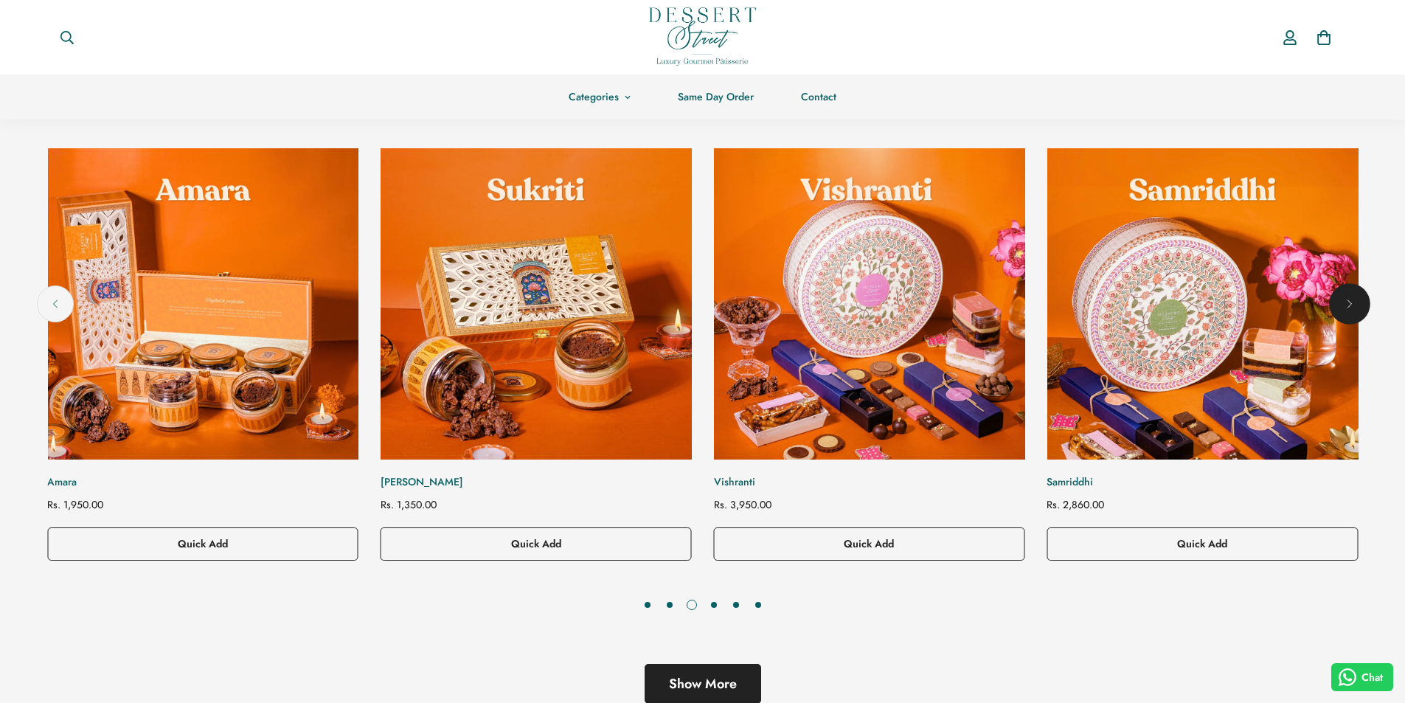
click at [1359, 305] on button "Next" at bounding box center [1349, 303] width 37 height 37
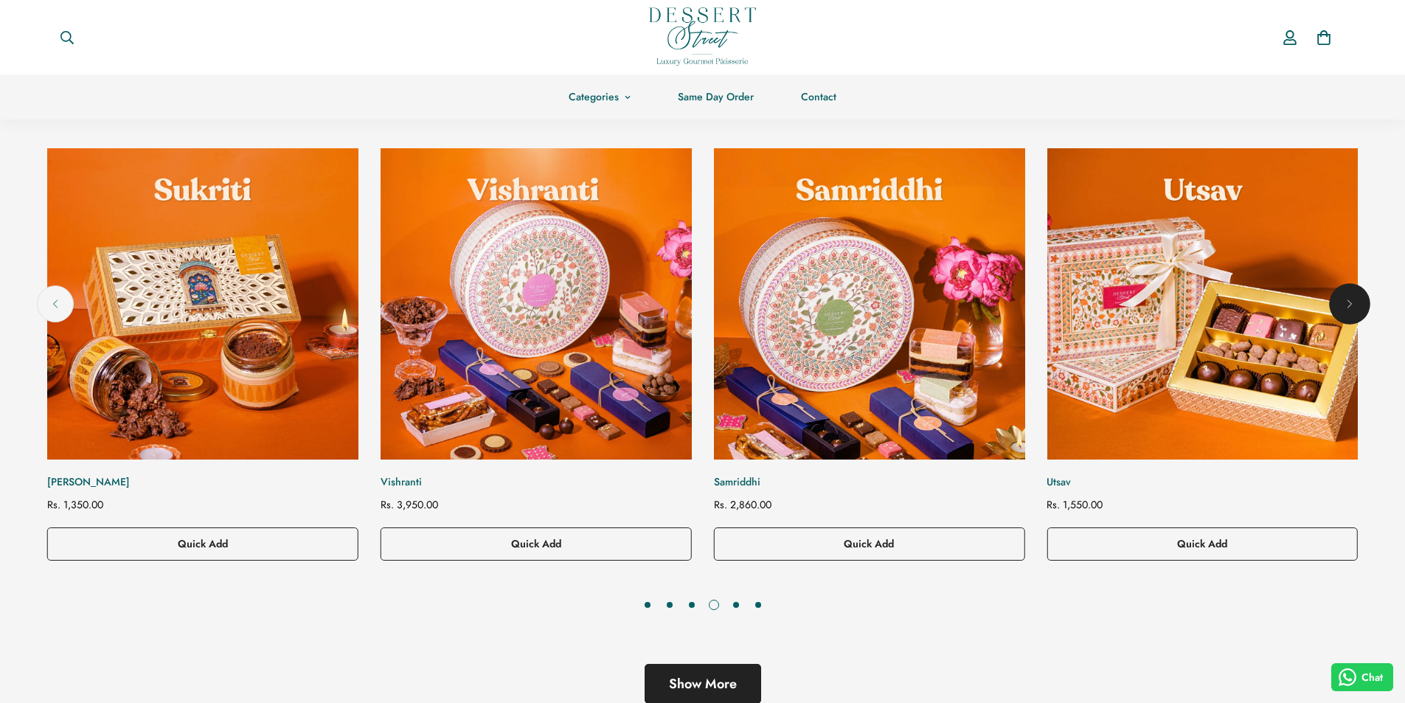
click at [1359, 305] on button "Next" at bounding box center [1349, 303] width 37 height 37
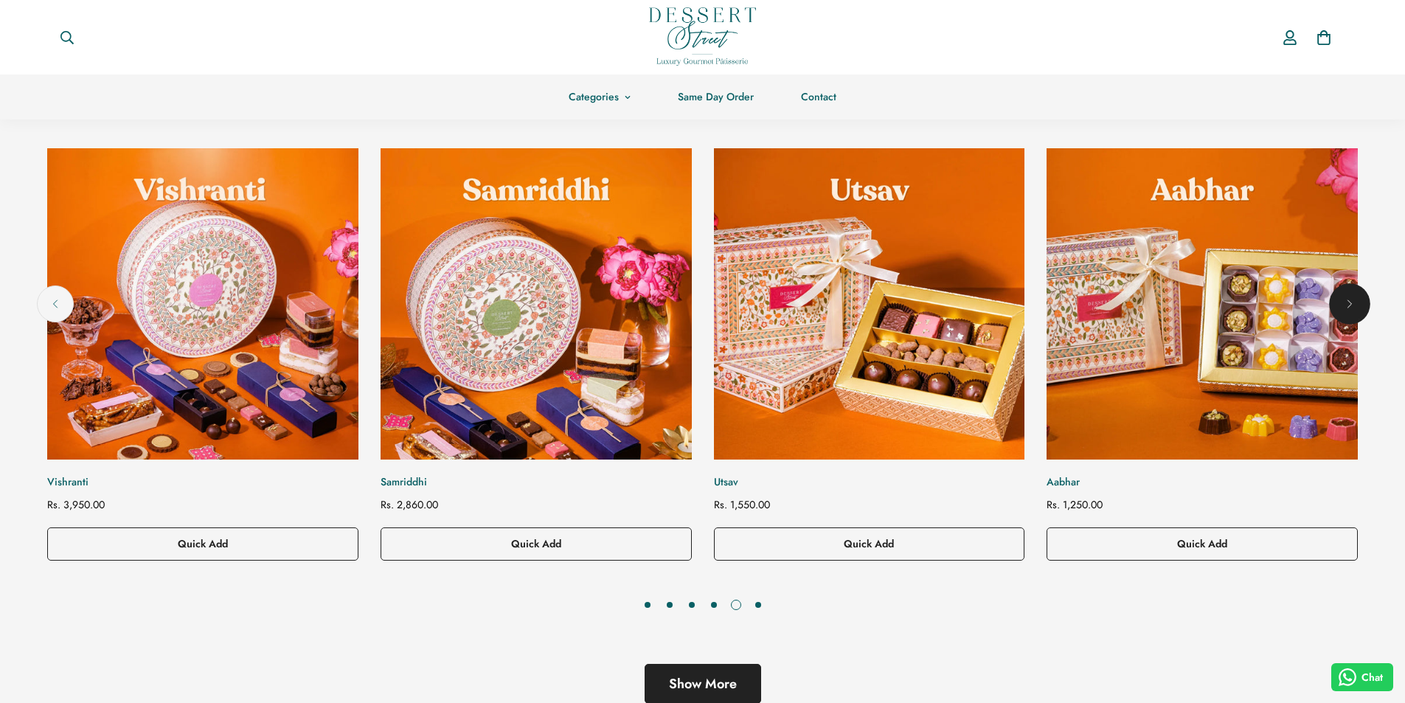
click at [1356, 304] on icon "Next" at bounding box center [1350, 304] width 15 height 15
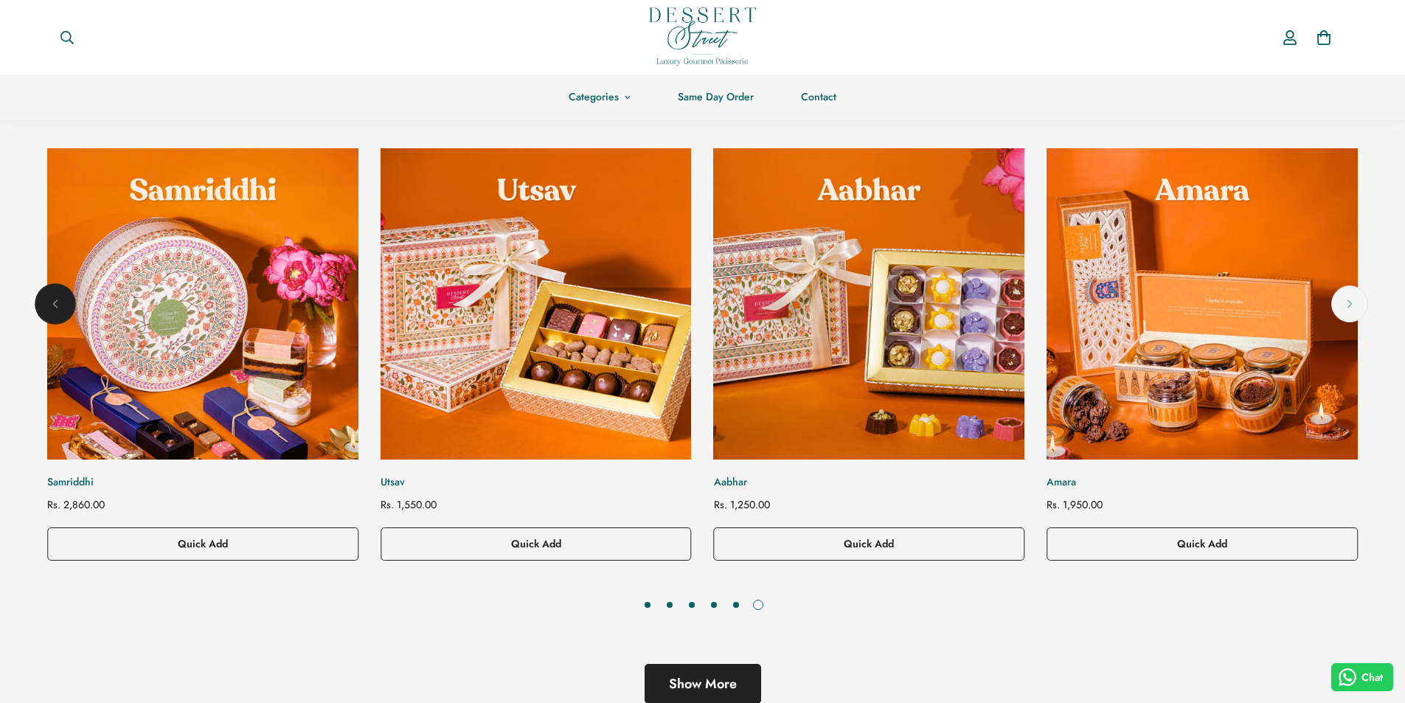
click at [54, 302] on icon "Previous" at bounding box center [55, 304] width 15 height 15
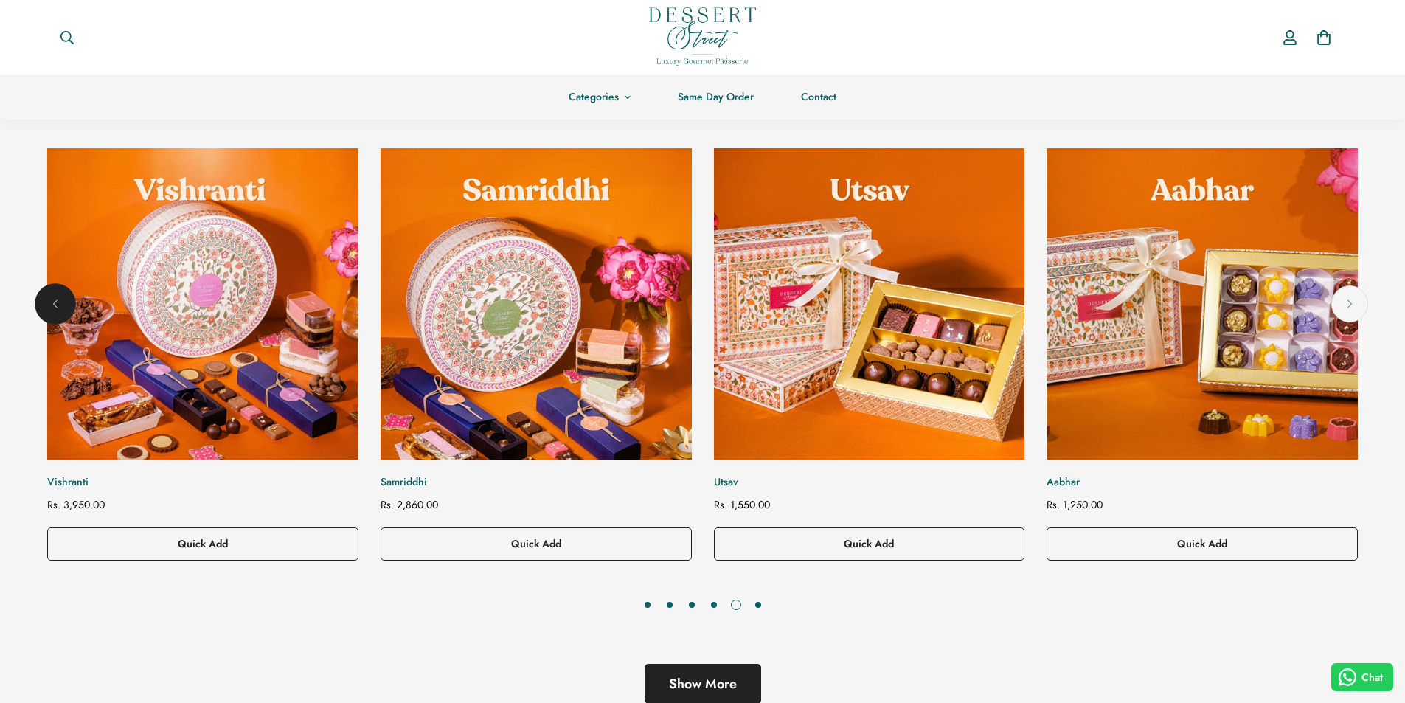
click at [54, 302] on icon "Previous" at bounding box center [55, 304] width 15 height 15
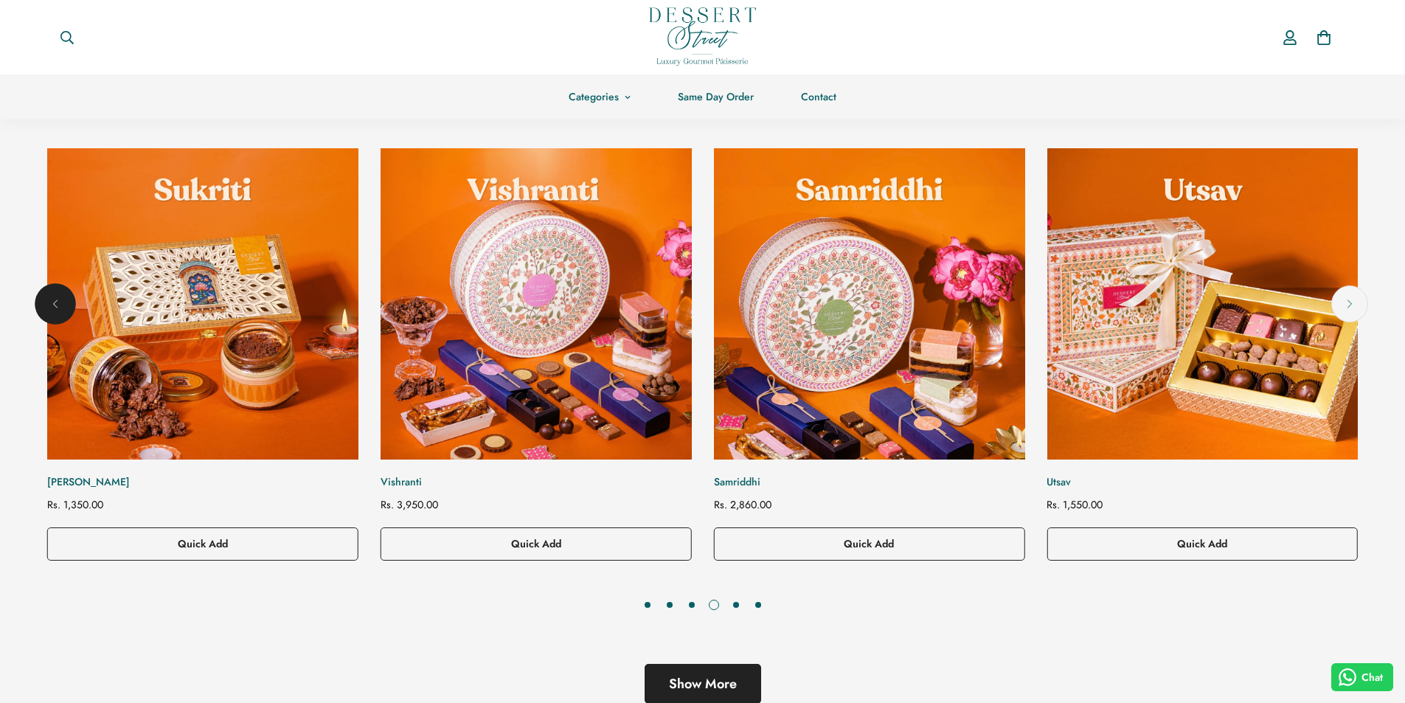
click at [54, 302] on icon "Previous" at bounding box center [55, 304] width 15 height 15
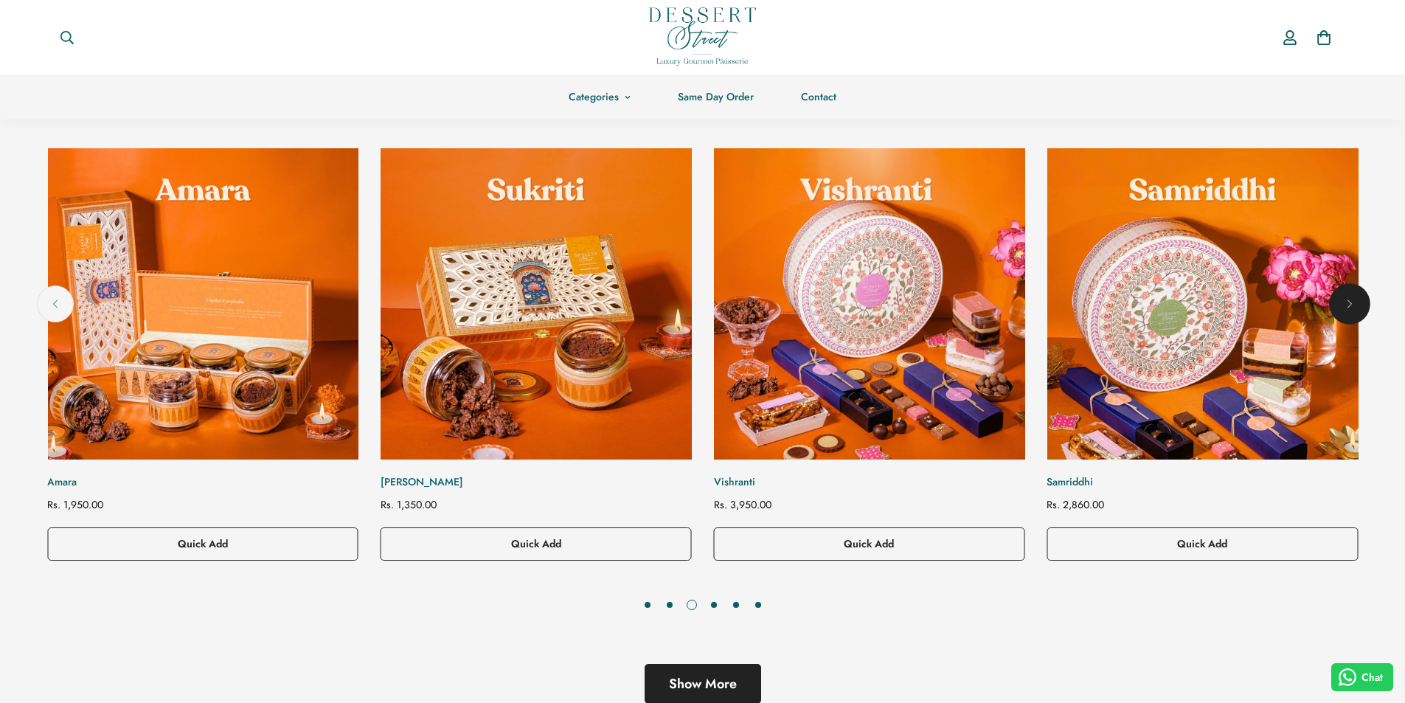
click at [1350, 305] on icon "Next" at bounding box center [1350, 303] width 4 height 7
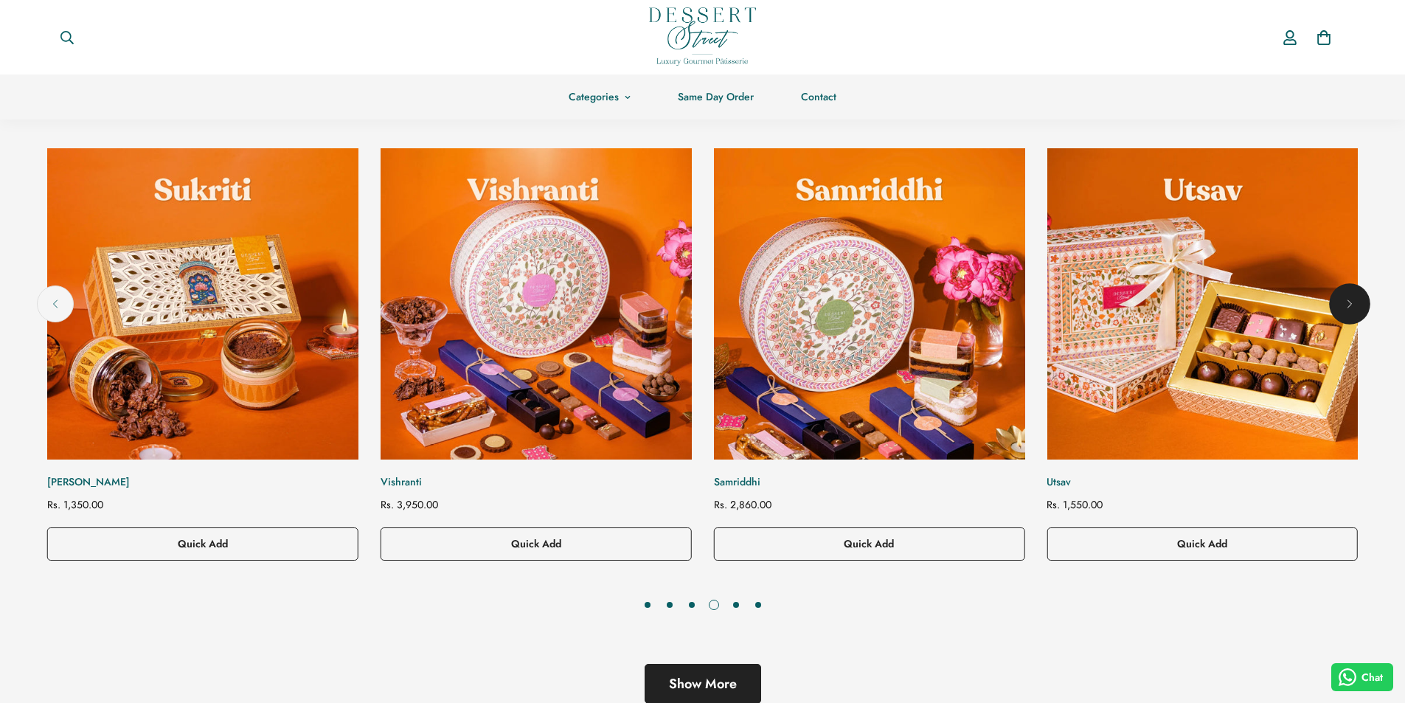
click at [1350, 305] on icon "Next" at bounding box center [1350, 303] width 4 height 7
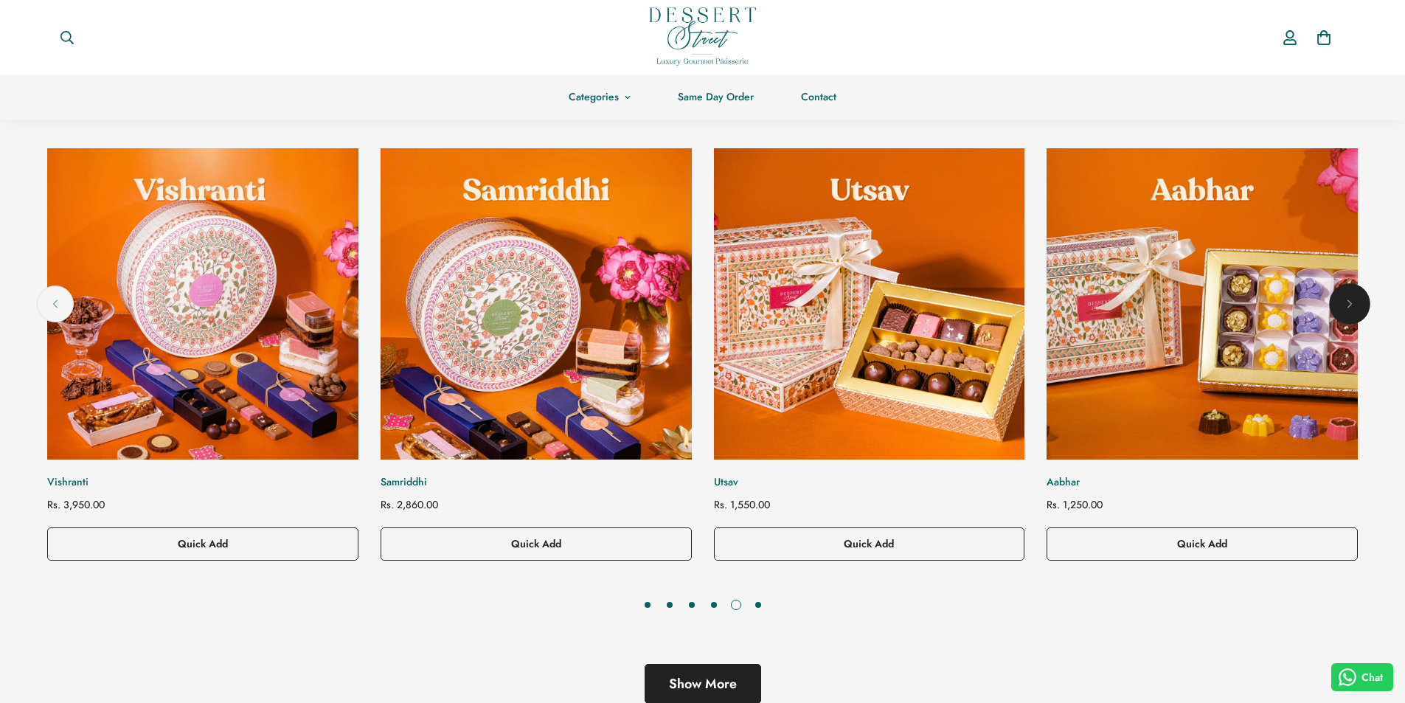
click at [1350, 305] on icon "Next" at bounding box center [1350, 303] width 4 height 7
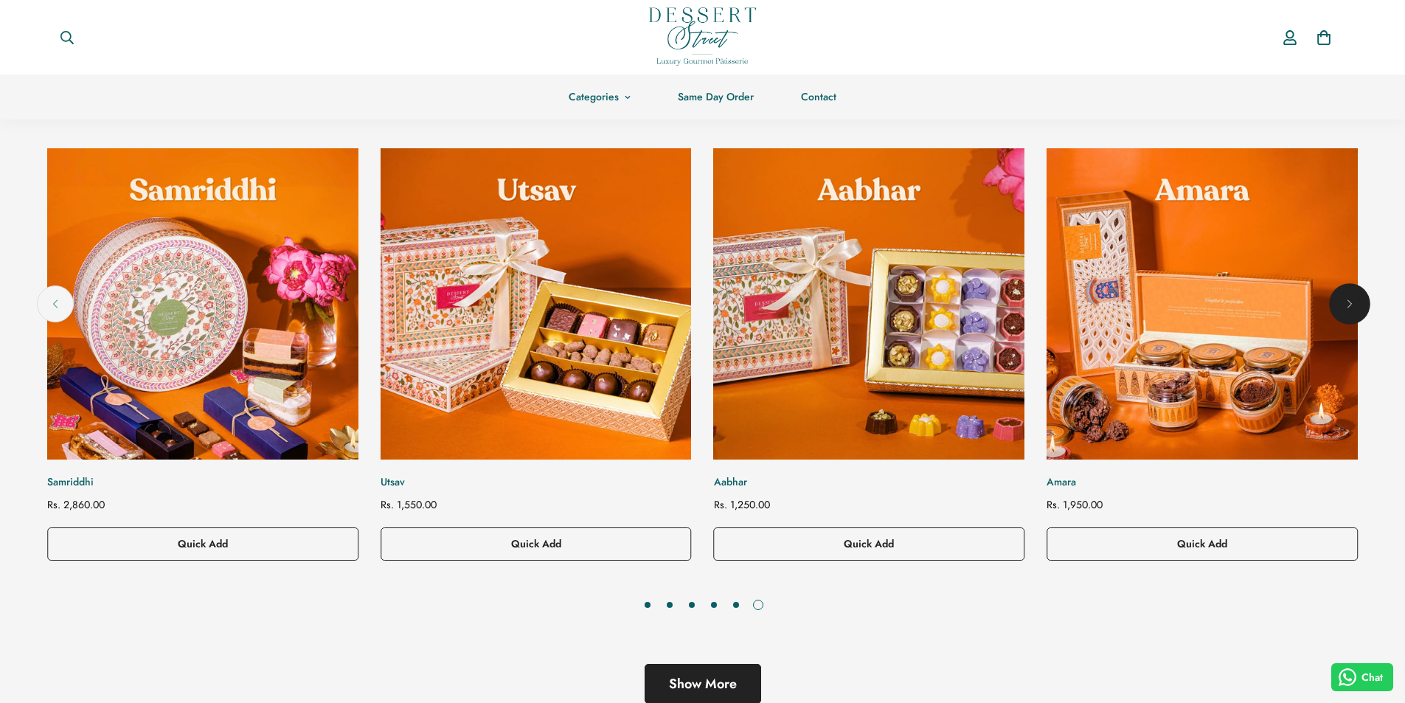
click at [1350, 305] on icon "Next" at bounding box center [1350, 303] width 4 height 7
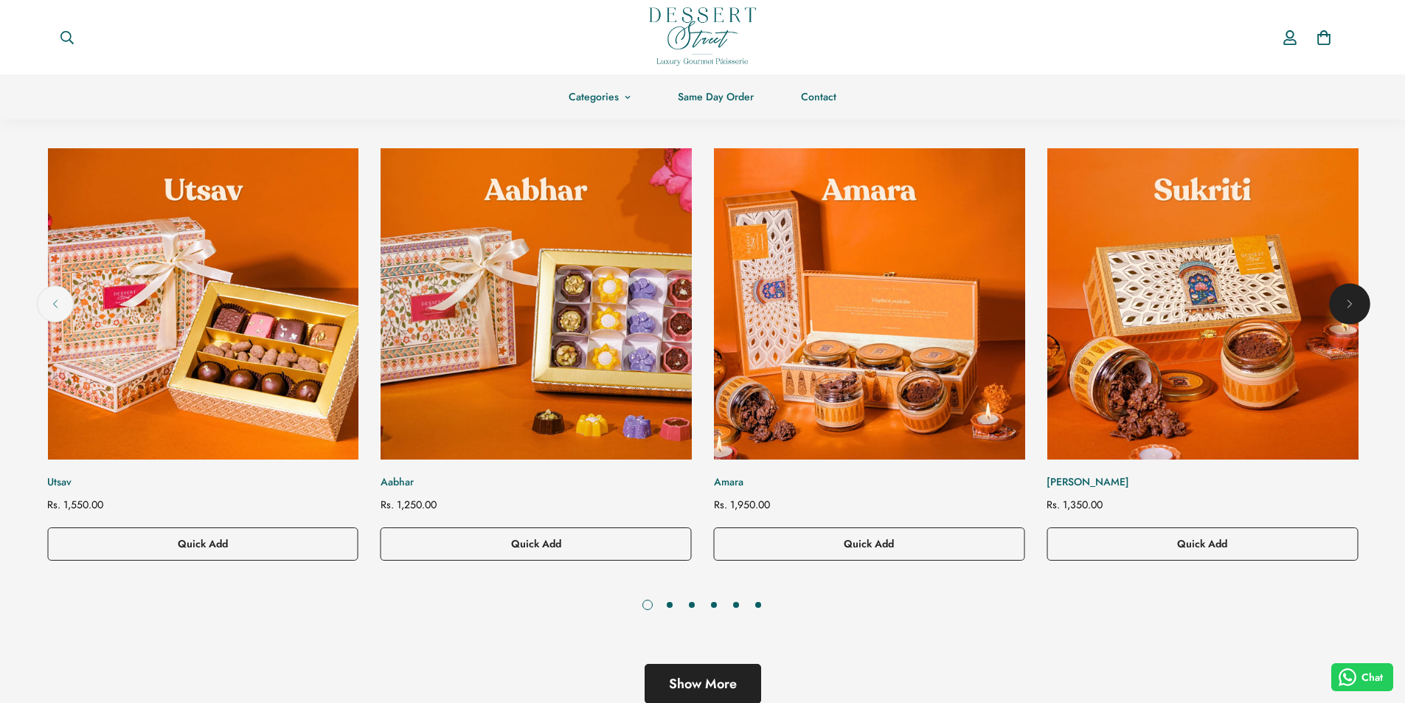
click at [1350, 305] on icon "Next" at bounding box center [1350, 303] width 4 height 7
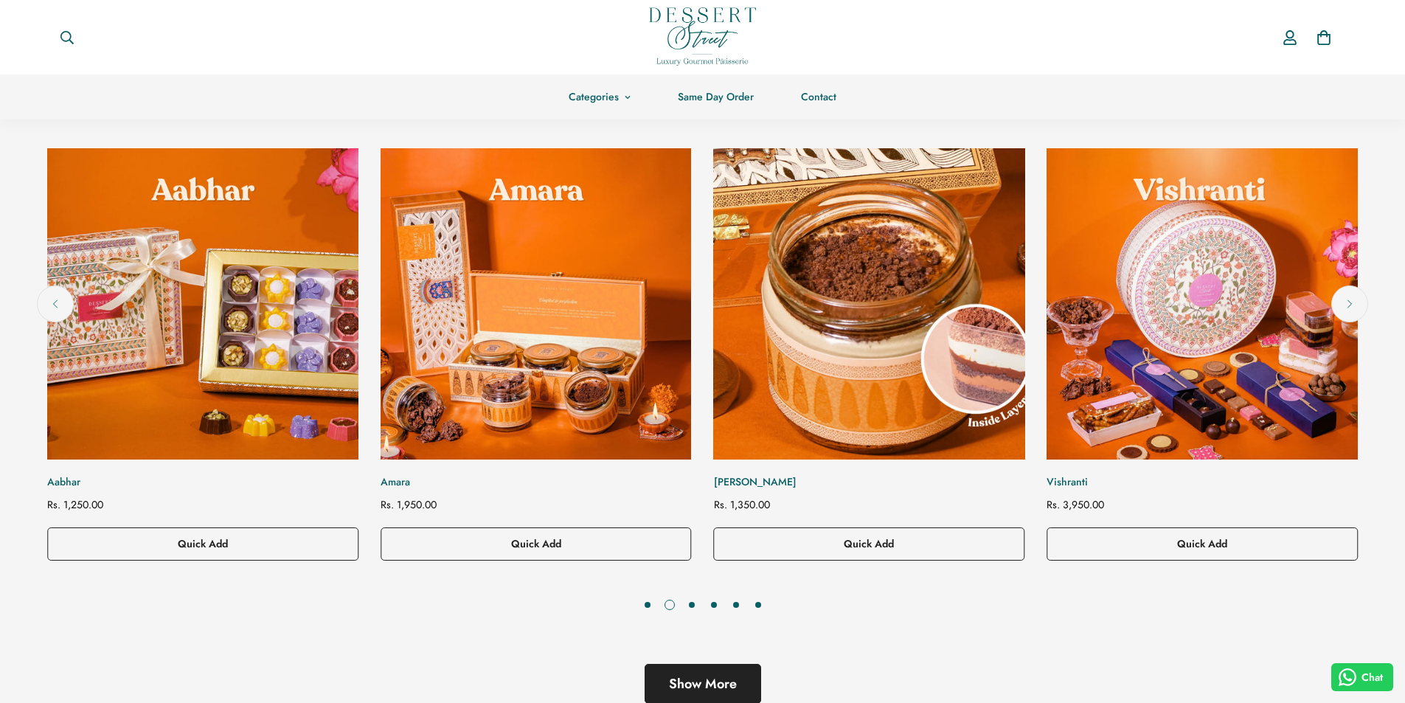
click at [815, 257] on img "Sukriti" at bounding box center [869, 304] width 342 height 342
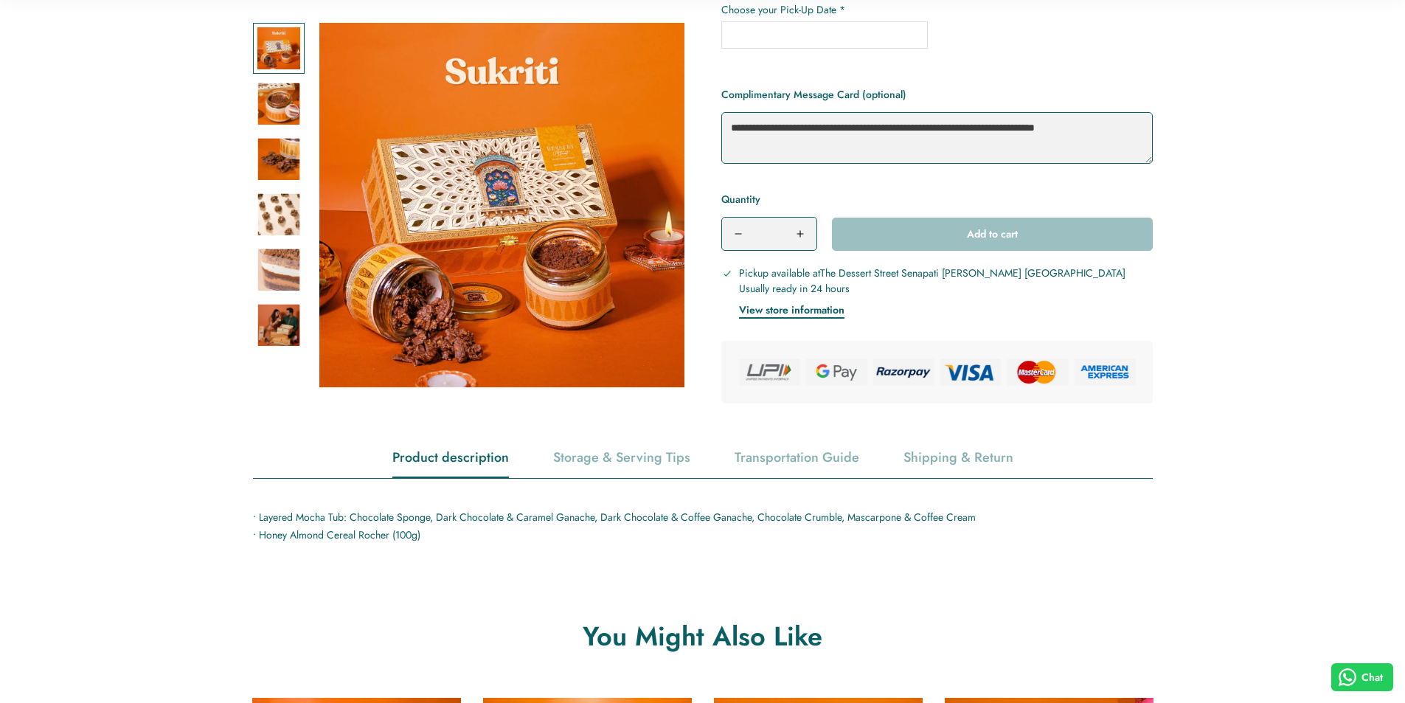
scroll to position [369, 0]
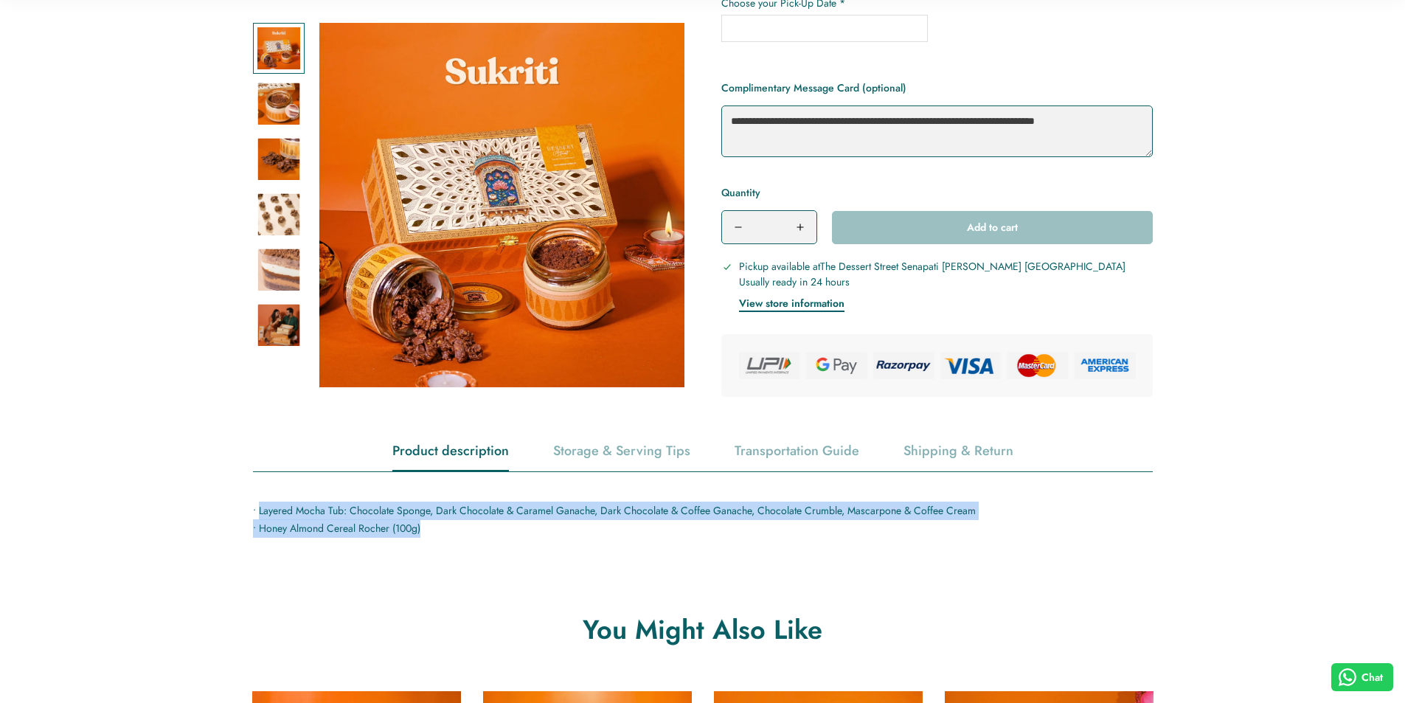
drag, startPoint x: 257, startPoint y: 510, endPoint x: 437, endPoint y: 527, distance: 180.8
click at [437, 527] on p "• Layered Mocha Tub: Chocolate Sponge, Dark Chocolate & Caramel Ganache, Dark C…" at bounding box center [703, 520] width 900 height 36
drag, startPoint x: 257, startPoint y: 509, endPoint x: 458, endPoint y: 522, distance: 201.0
click at [458, 522] on p "• Layered Mocha Tub: Chocolate Sponge, Dark Chocolate & Caramel Ganache, Dark C…" at bounding box center [703, 520] width 900 height 36
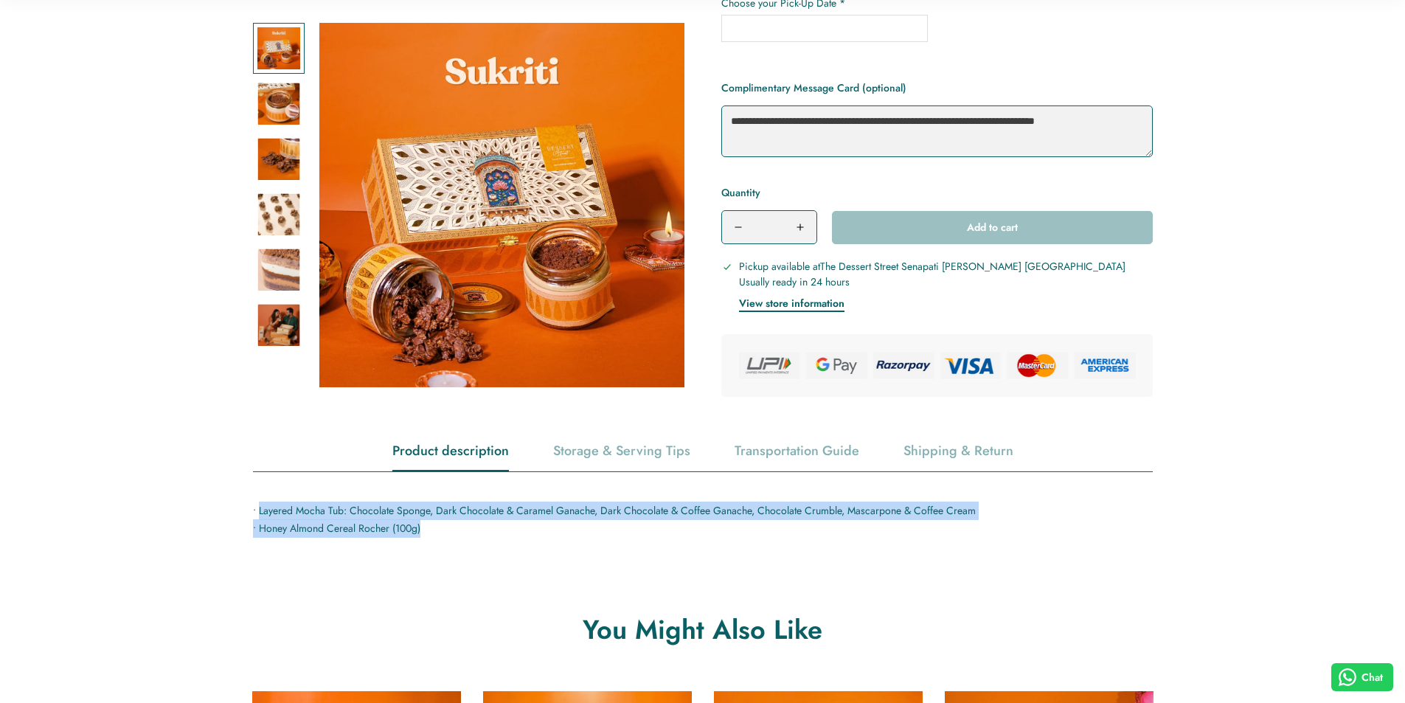
copy p "Layered Mocha Tub: Chocolate Sponge, Dark Chocolate & Caramel Ganache, Dark Cho…"
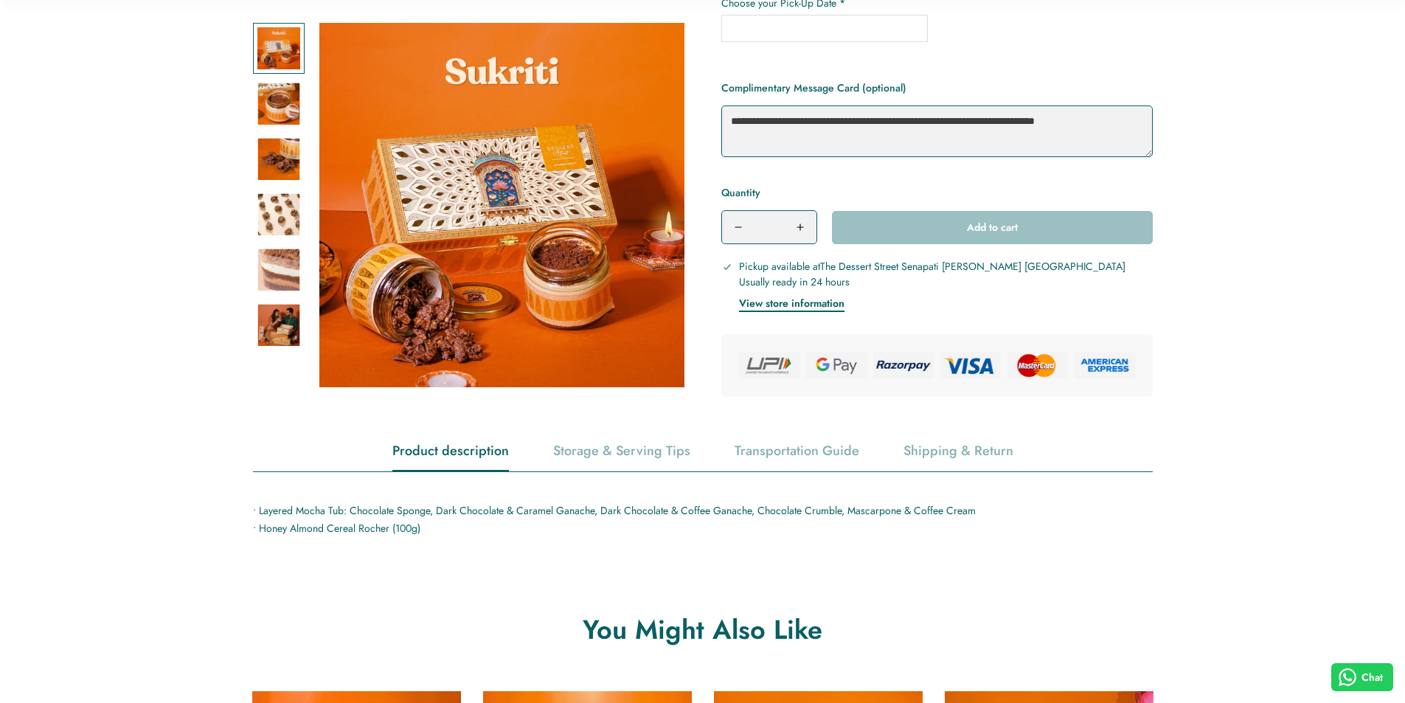
click at [471, 546] on main "Home Diwali 2025 Sukriti Zoom in Zoom in Zoom in" at bounding box center [702, 592] width 1405 height 1655
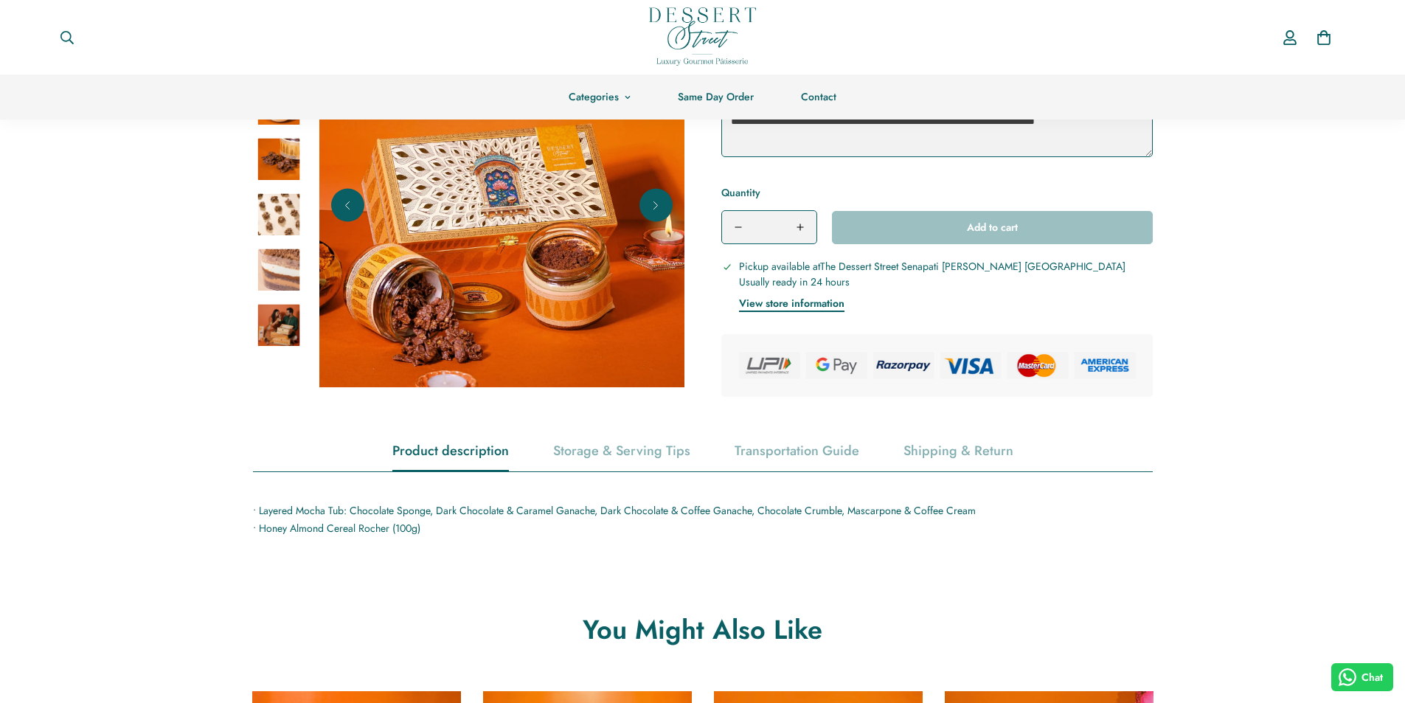
click at [494, 277] on img at bounding box center [501, 204] width 365 height 365
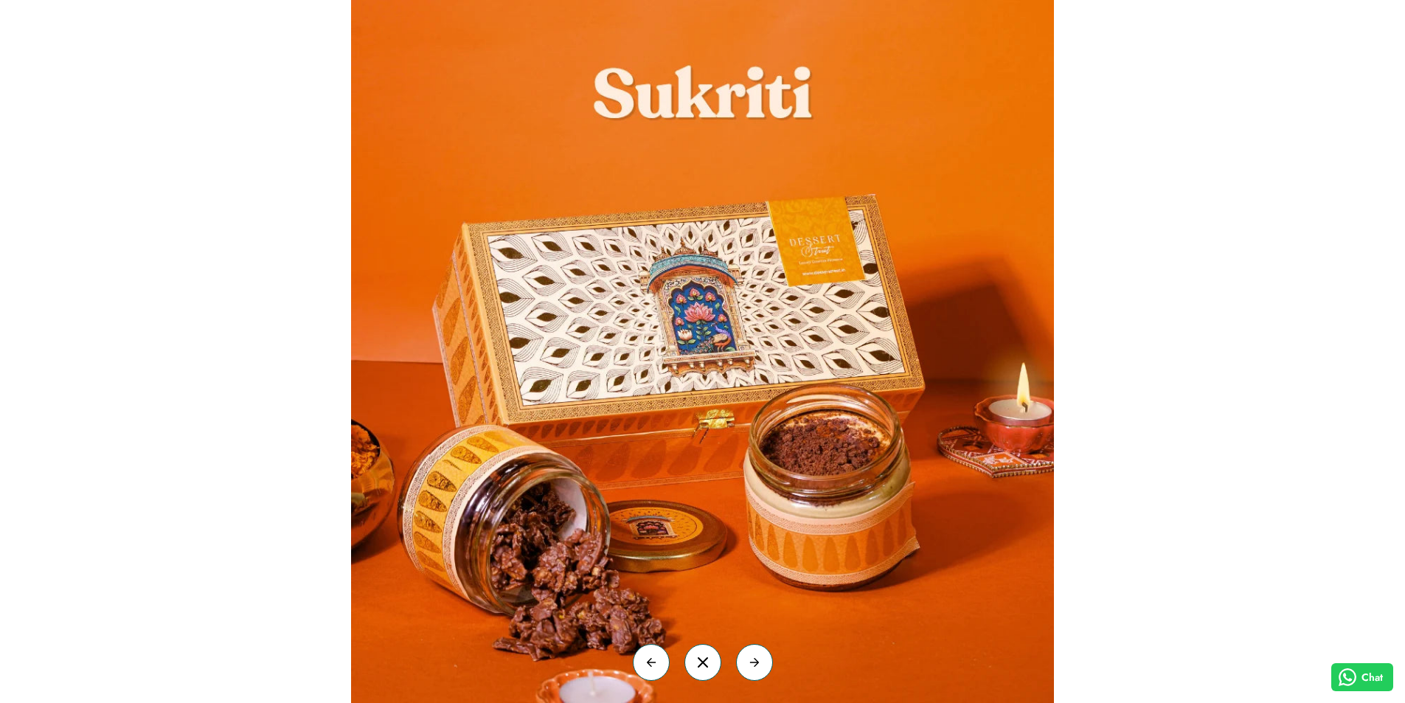
click at [1332, 147] on div at bounding box center [702, 351] width 1405 height 703
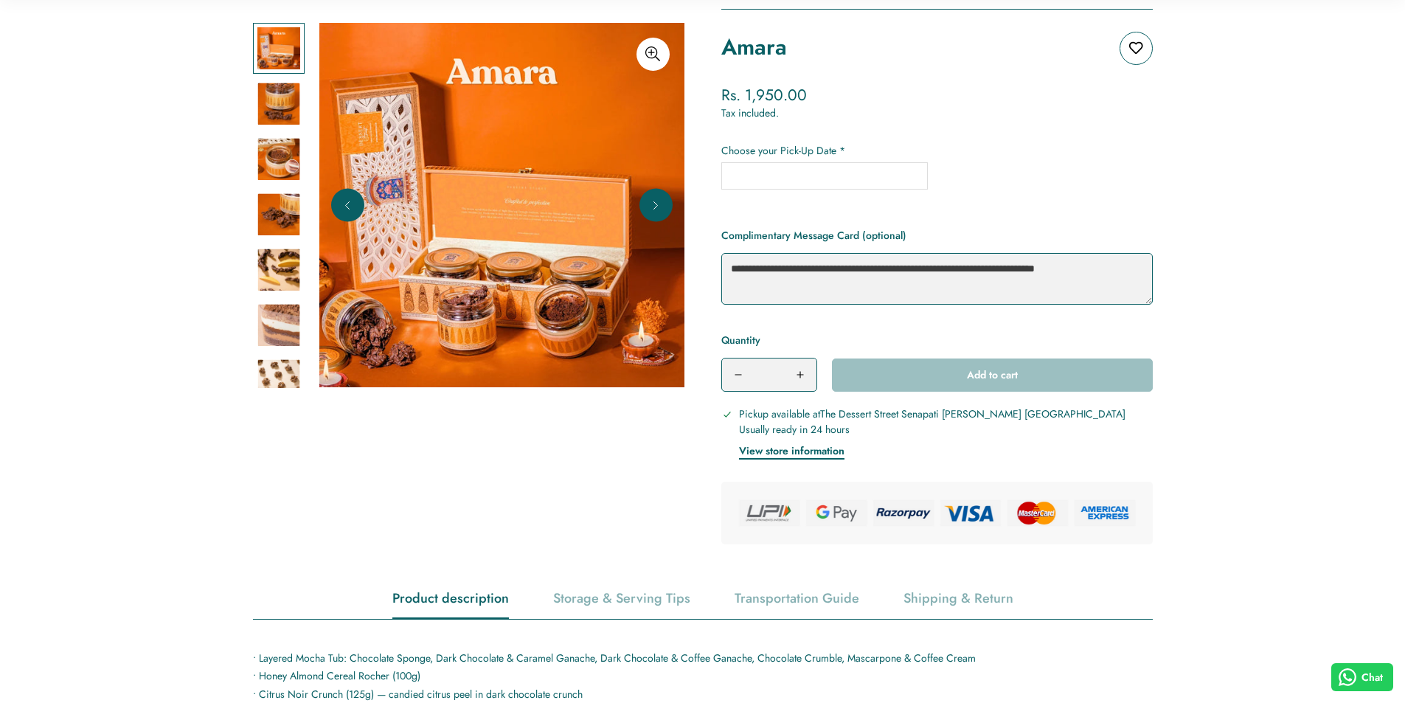
scroll to position [369, 0]
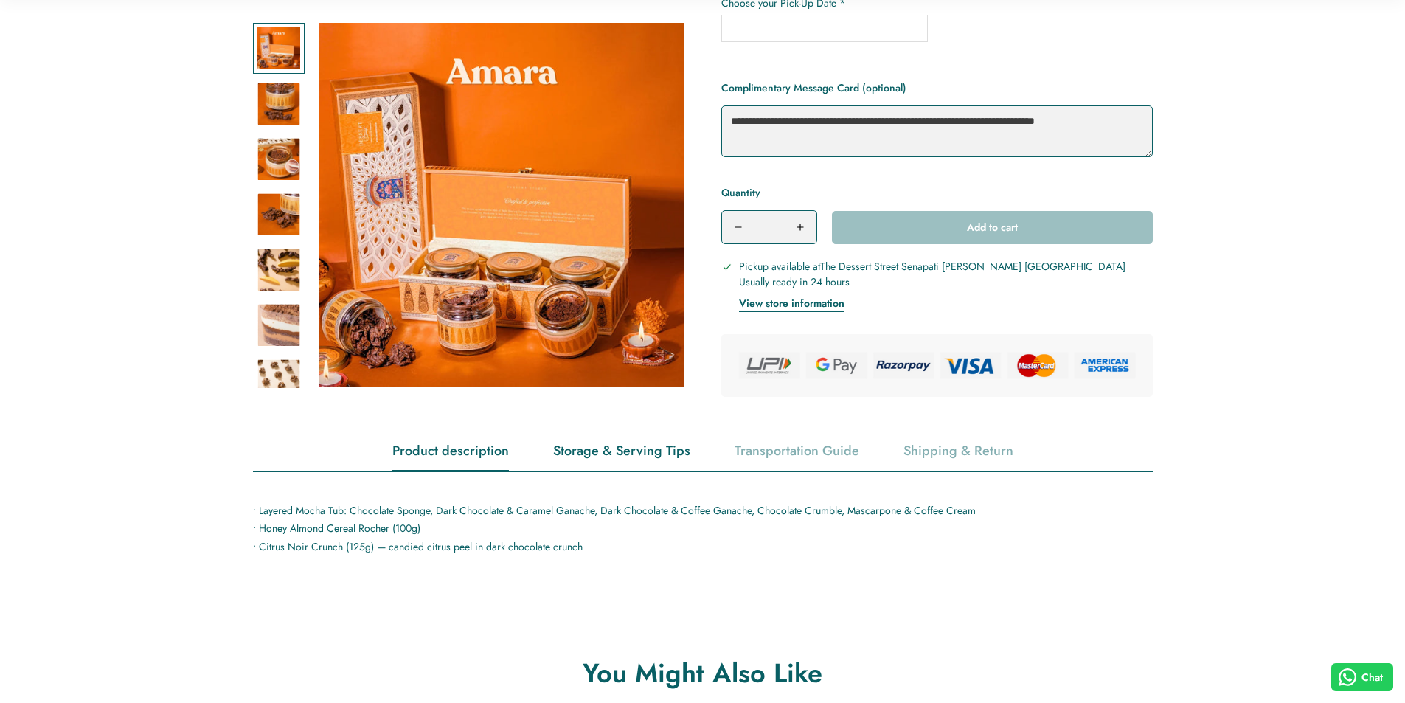
click at [659, 460] on div "Storage & Serving Tips" at bounding box center [621, 451] width 137 height 38
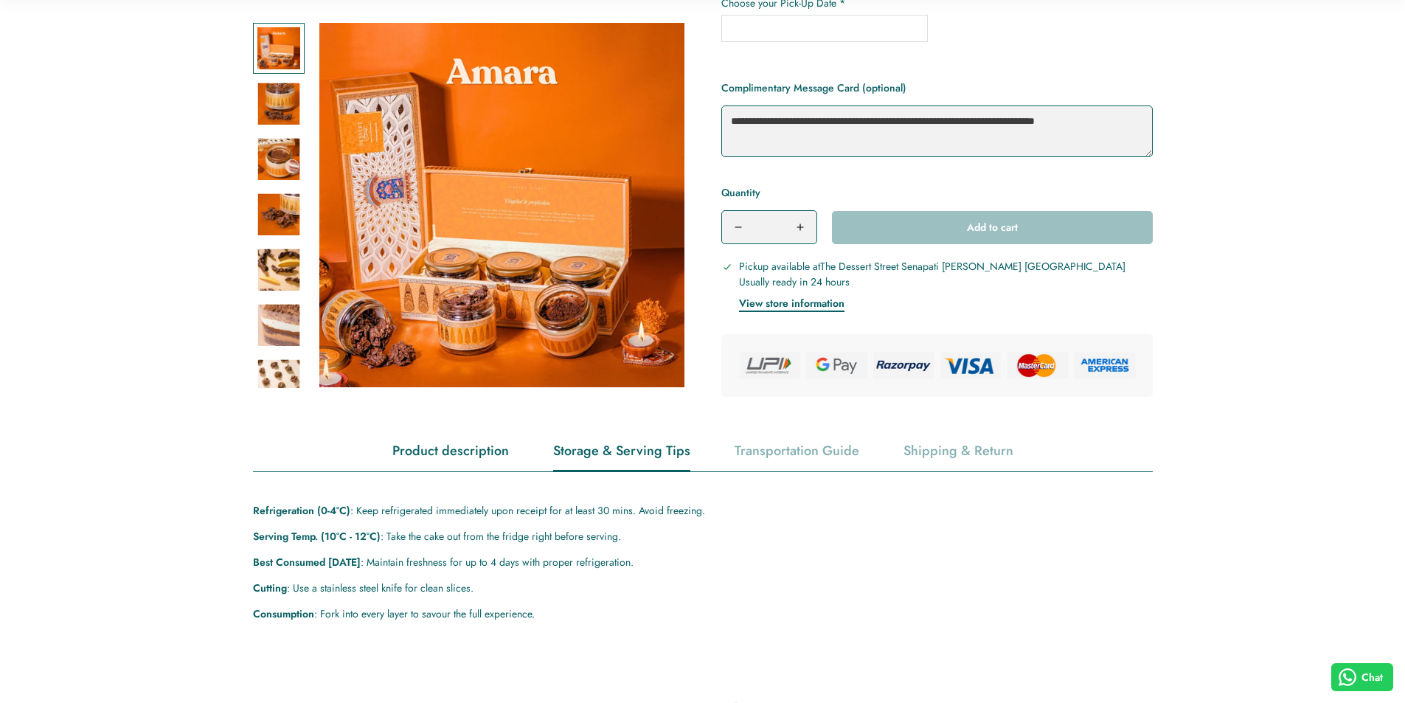
click at [487, 448] on div "Product description" at bounding box center [450, 451] width 117 height 38
